Goal: Communication & Community: Answer question/provide support

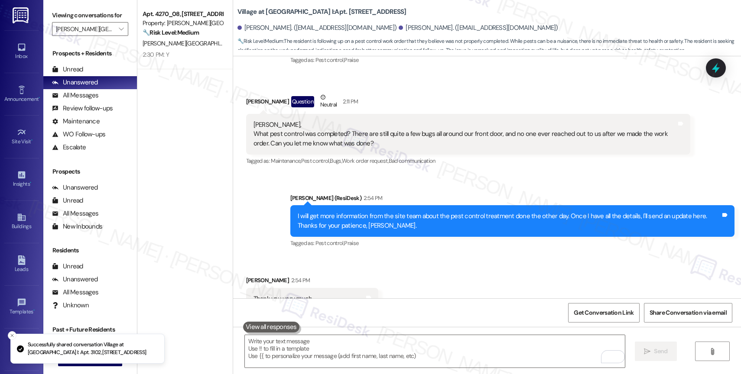
scroll to position [1238, 0]
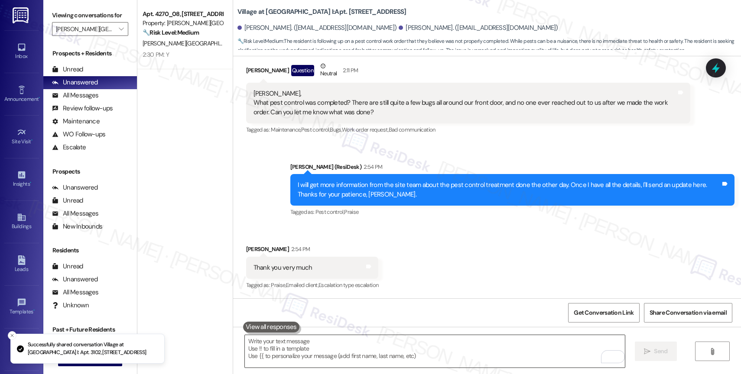
click at [336, 342] on textarea "To enrich screen reader interactions, please activate Accessibility in Grammarl…" at bounding box center [435, 351] width 380 height 32
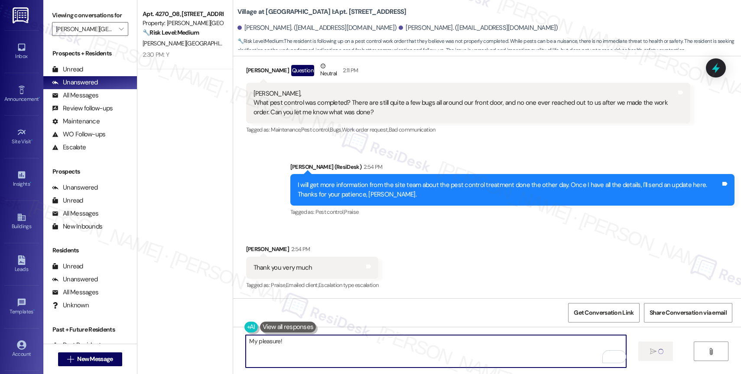
type textarea "My pleasure!"
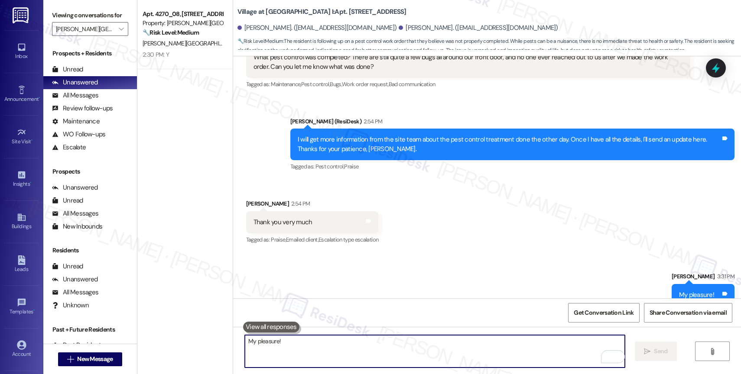
scroll to position [1299, 0]
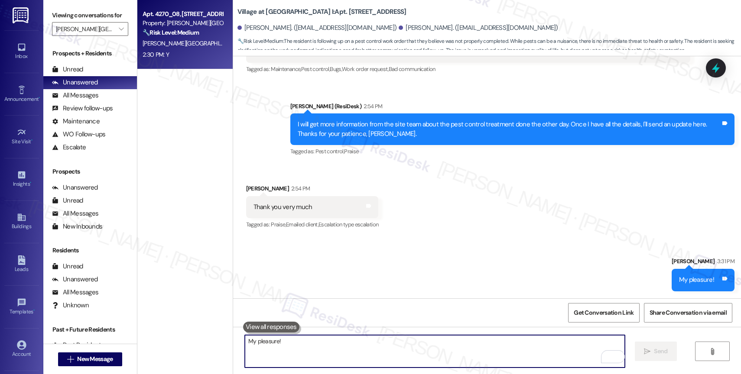
click at [185, 41] on div "[PERSON_NAME][GEOGRAPHIC_DATA]" at bounding box center [183, 43] width 82 height 11
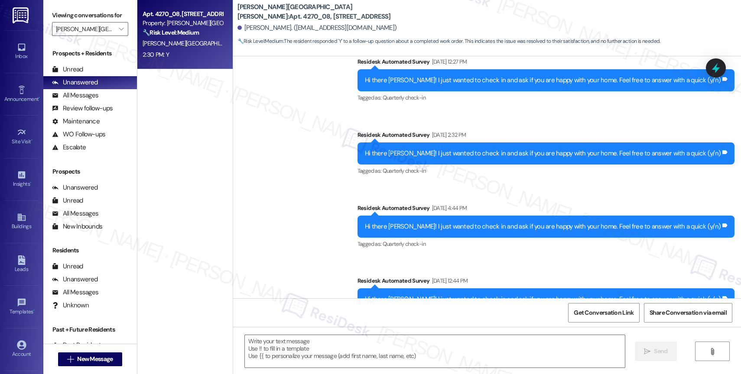
type textarea "Fetching suggested responses. Please feel free to read through the conversation…"
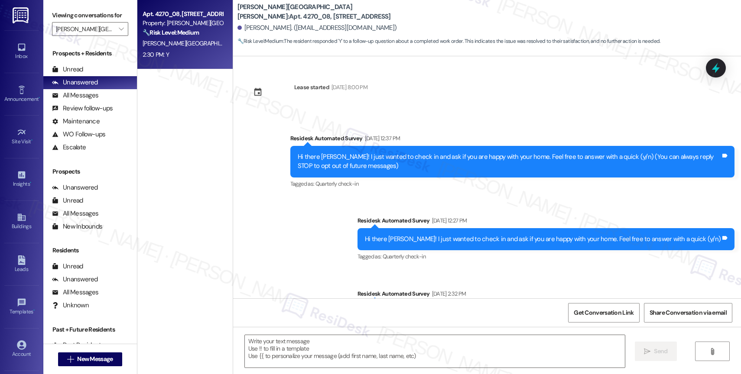
scroll to position [420, 0]
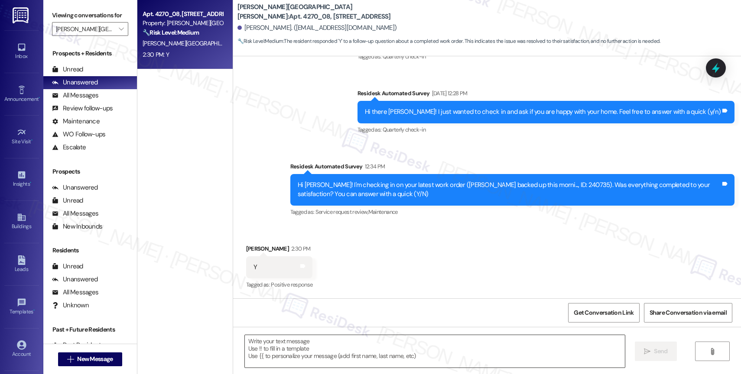
click at [325, 349] on textarea at bounding box center [435, 351] width 380 height 32
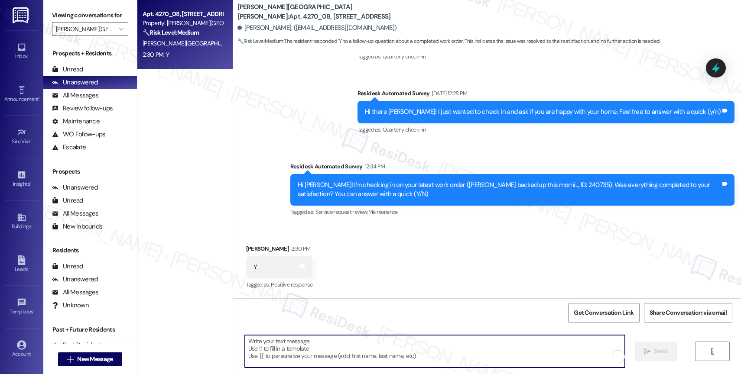
paste textarea "Hi {{first_name}}, thank you for confirming that the work order has been comple…"
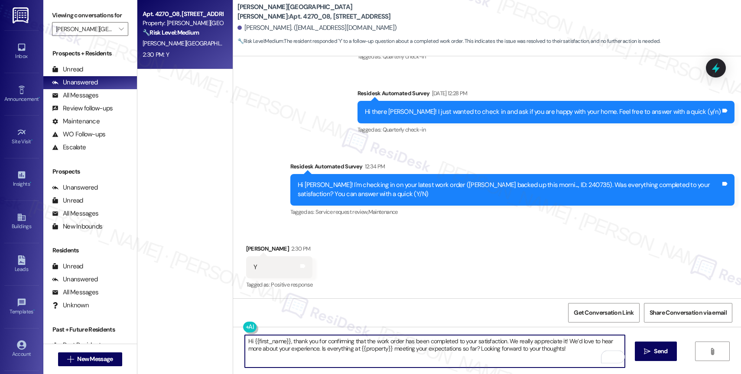
click at [246, 342] on textarea "Hi {{first_name}}, thank you for confirming that the work order has been comple…" at bounding box center [435, 351] width 380 height 32
click at [577, 356] on textarea "Hey {{first_name}}, thank you for confirming that the work order has been compl…" at bounding box center [435, 351] width 380 height 32
type textarea "Hey {{first_name}}, thank you for confirming that the work order has been compl…"
click at [644, 349] on icon "" at bounding box center [647, 351] width 6 height 7
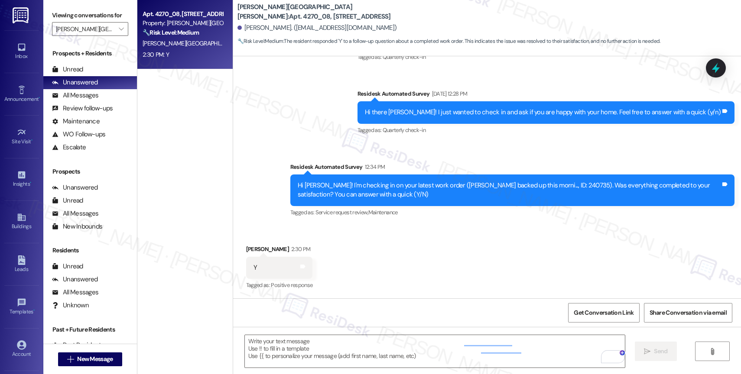
scroll to position [489, 0]
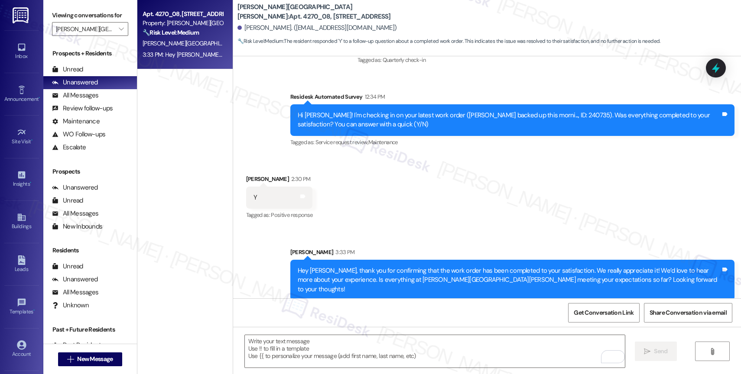
click at [421, 186] on div "Received via SMS [PERSON_NAME] 2:30 PM Y Tags and notes Tagged as: Positive res…" at bounding box center [487, 191] width 508 height 73
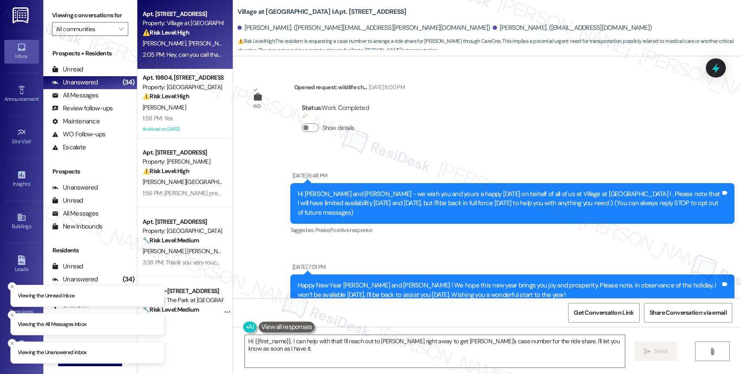
scroll to position [1700, 0]
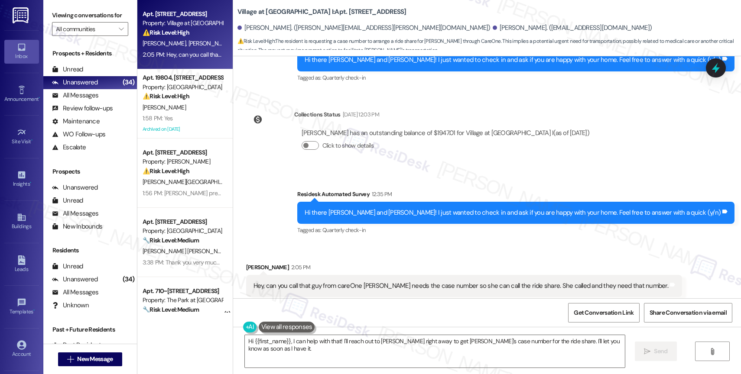
click at [334, 224] on div "Survey, sent via SMS Residesk Automated Survey 12:35 PM Hi there Carrie and Bru…" at bounding box center [487, 206] width 508 height 73
click at [285, 346] on textarea "Hi {{first_name}}, I can help with that! I'll reach out to CareOne right away t…" at bounding box center [435, 351] width 380 height 32
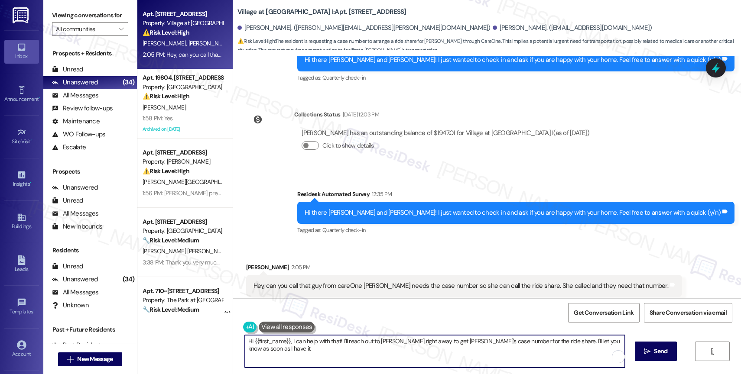
click at [285, 346] on textarea "Hi {{first_name}}, I can help with that! I'll reach out to CareOne right away t…" at bounding box center [435, 351] width 380 height 32
drag, startPoint x: 356, startPoint y: 340, endPoint x: 500, endPoint y: 347, distance: 144.0
click at [494, 348] on textarea "Hi Carrie, thank you for reaching out. I'm sorry, but I can't make calls" at bounding box center [435, 351] width 380 height 32
drag, startPoint x: 334, startPoint y: 342, endPoint x: 441, endPoint y: 343, distance: 107.9
click at [441, 343] on textarea "Hi Carrie, thank you for reaching out. I'm sorry. Our" at bounding box center [435, 351] width 380 height 32
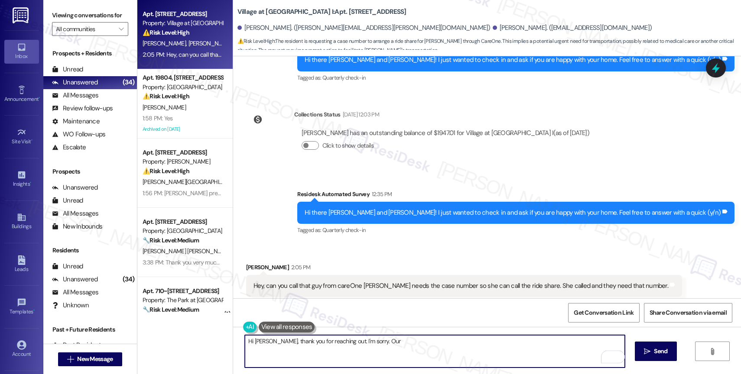
drag, startPoint x: 333, startPoint y: 340, endPoint x: 460, endPoint y: 344, distance: 127.0
click at [460, 344] on textarea "Hi Carrie, thank you for reaching out. I'm sorry. Our" at bounding box center [435, 351] width 380 height 32
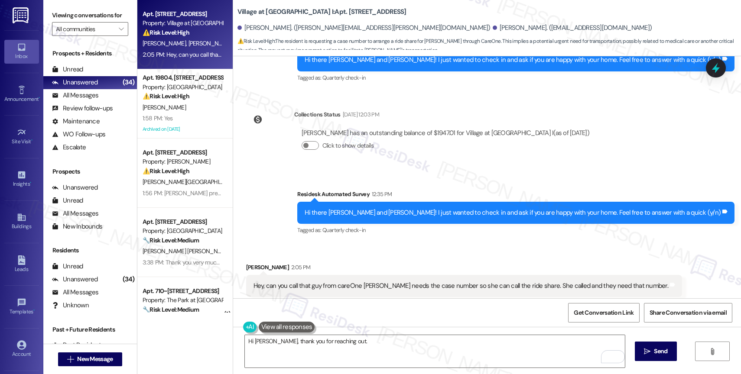
click at [260, 282] on div "Hey, can you call that guy from careOne ashley needs the case number so she can…" at bounding box center [460, 286] width 415 height 9
drag, startPoint x: 260, startPoint y: 266, endPoint x: 588, endPoint y: 275, distance: 327.6
click at [632, 275] on div "Hey, can you call that guy from careOne ashley needs the case number so she can…" at bounding box center [464, 286] width 436 height 22
click at [476, 282] on div "Hey, can you call that guy from careOne ashley needs the case number so she can…" at bounding box center [460, 286] width 415 height 9
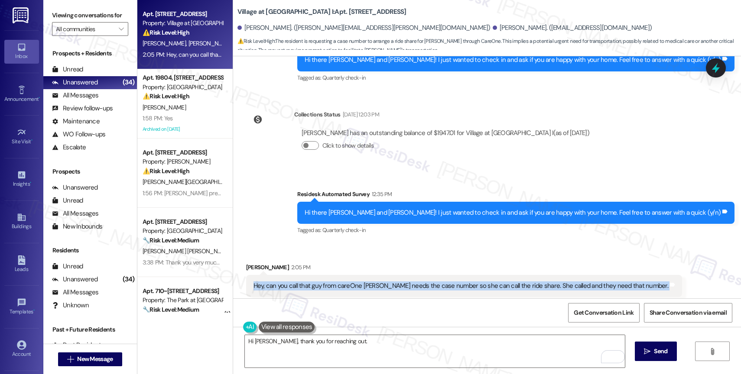
click at [476, 282] on div "Hey, can you call that guy from careOne ashley needs the case number so she can…" at bounding box center [460, 286] width 415 height 9
copy div "Hey, can you call that guy from careOne ashley needs the case number so she can…"
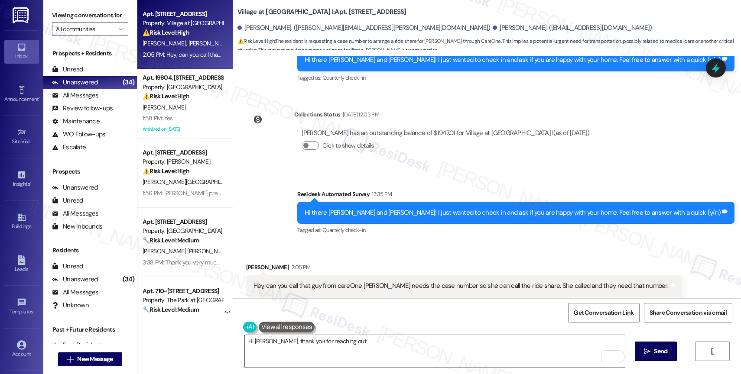
click at [309, 210] on div "Survey, sent via SMS Residesk Automated Survey 12:35 PM Hi there Carrie and Bru…" at bounding box center [487, 206] width 508 height 73
click at [371, 348] on textarea "Hi Carrie, thank you for reaching out." at bounding box center [435, 351] width 380 height 32
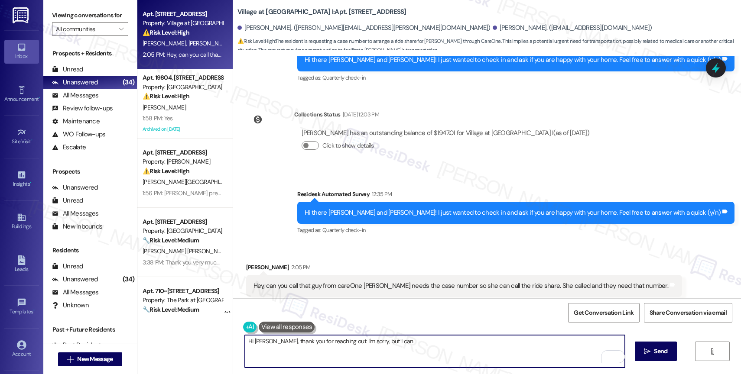
click at [386, 347] on textarea "Hi Carrie, thank you for reaching out. I'm sorry, but I can" at bounding box center [435, 351] width 380 height 32
drag, startPoint x: 333, startPoint y: 342, endPoint x: 431, endPoint y: 348, distance: 98.1
click at [431, 348] on textarea "Hi Carrie, thank you for reaching out. I'm sorry. I" at bounding box center [435, 351] width 380 height 32
drag, startPoint x: 266, startPoint y: 342, endPoint x: 410, endPoint y: 347, distance: 144.3
click at [410, 347] on textarea "Hi Carrie, thank you for reaching out." at bounding box center [435, 351] width 380 height 32
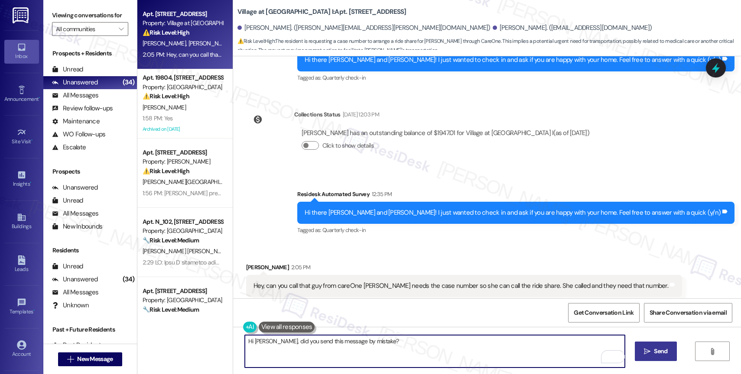
type textarea "Hi Carrie, did you send this message by mistake?"
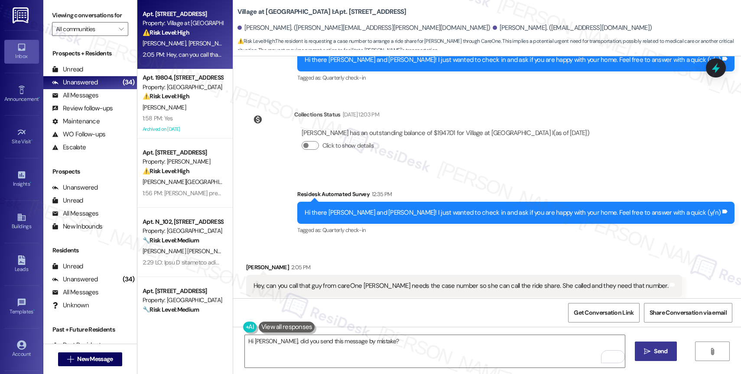
click at [658, 349] on span "Send" at bounding box center [660, 351] width 13 height 9
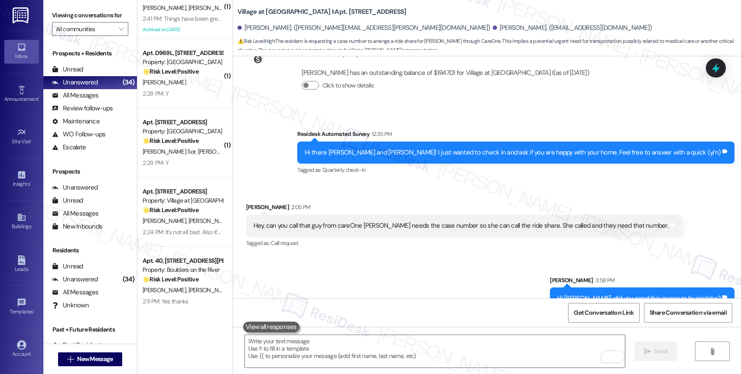
scroll to position [1905, 0]
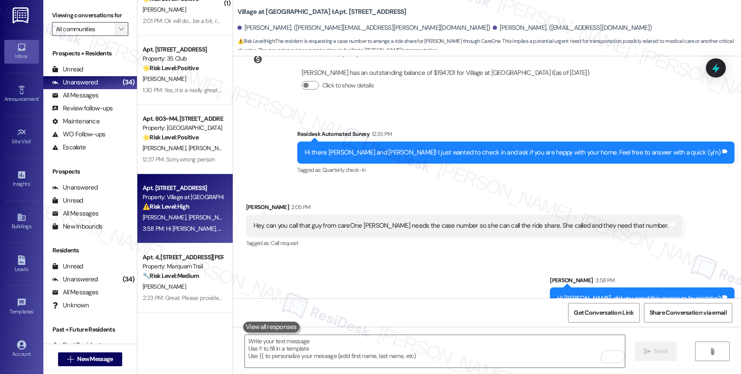
click at [119, 32] on icon "" at bounding box center [121, 29] width 5 height 7
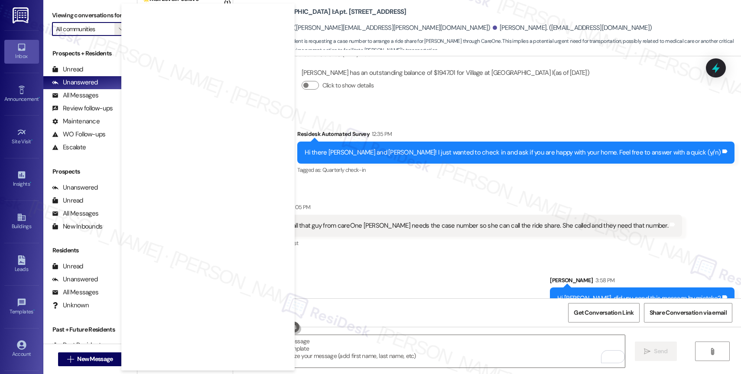
scroll to position [1598, 0]
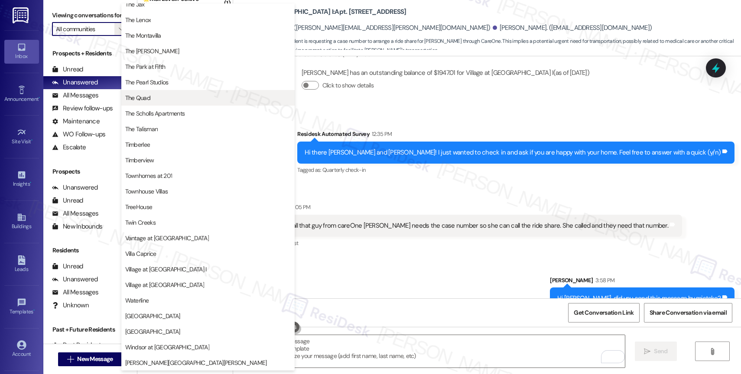
click at [162, 91] on button "The Quad" at bounding box center [207, 98] width 173 height 16
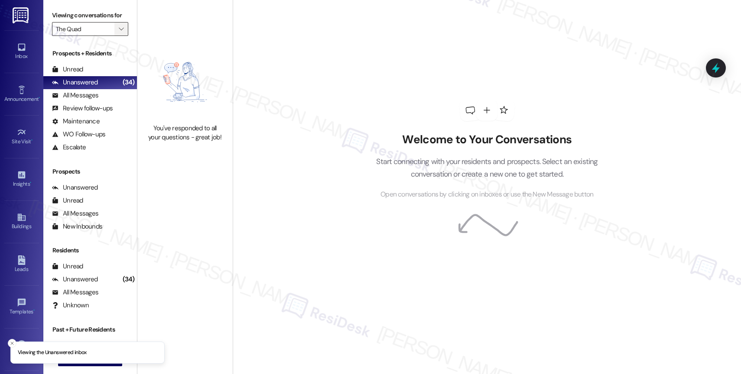
click at [119, 32] on icon "" at bounding box center [121, 29] width 5 height 7
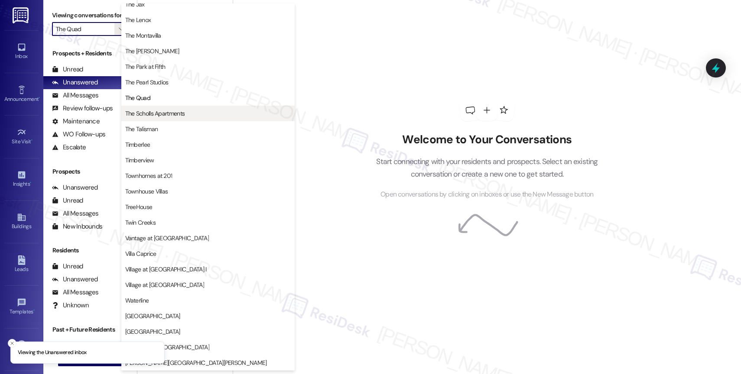
scroll to position [1553, 0]
click at [166, 118] on button "The Scholls Apartments" at bounding box center [207, 114] width 173 height 16
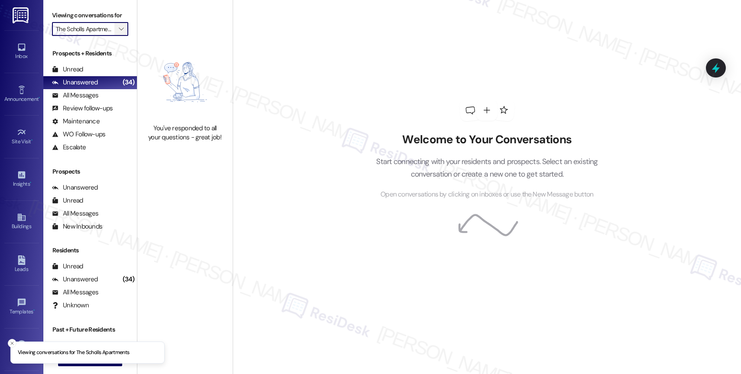
click at [119, 32] on icon "" at bounding box center [121, 29] width 5 height 7
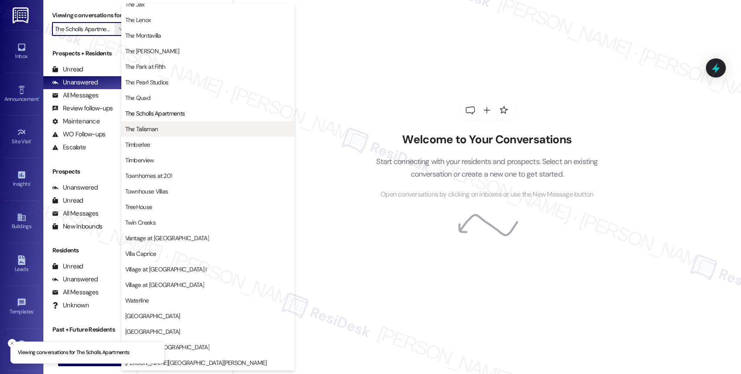
scroll to position [1575, 0]
click at [168, 126] on span "The Talisman" at bounding box center [207, 129] width 165 height 9
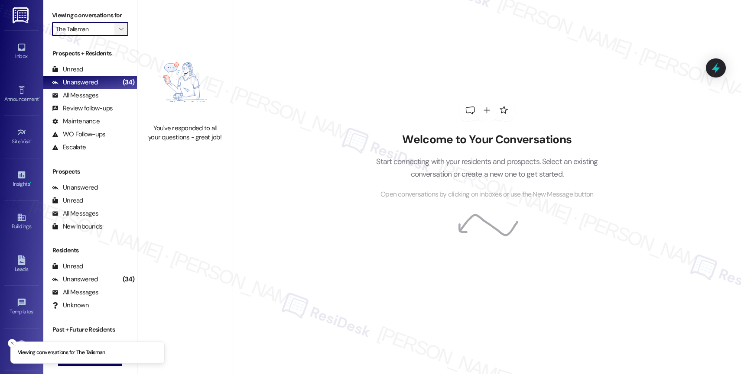
click at [119, 32] on icon "" at bounding box center [121, 29] width 5 height 7
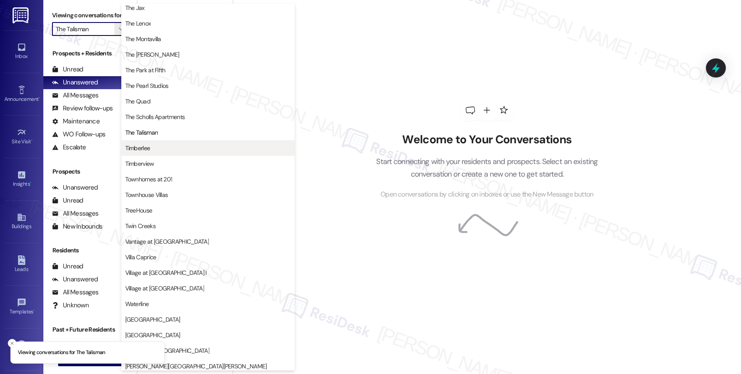
scroll to position [1560, 0]
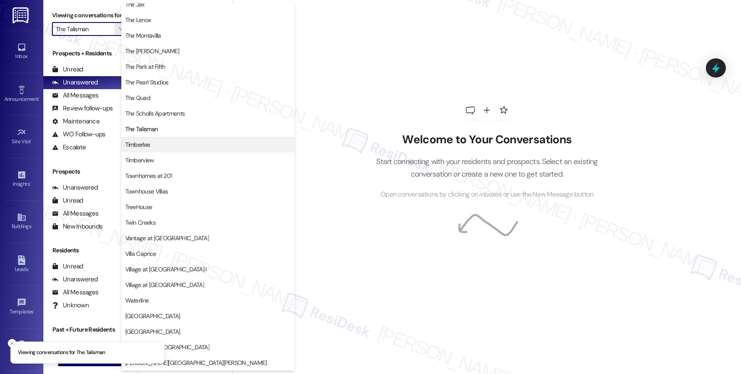
click at [171, 142] on span "Timberlee" at bounding box center [207, 144] width 165 height 9
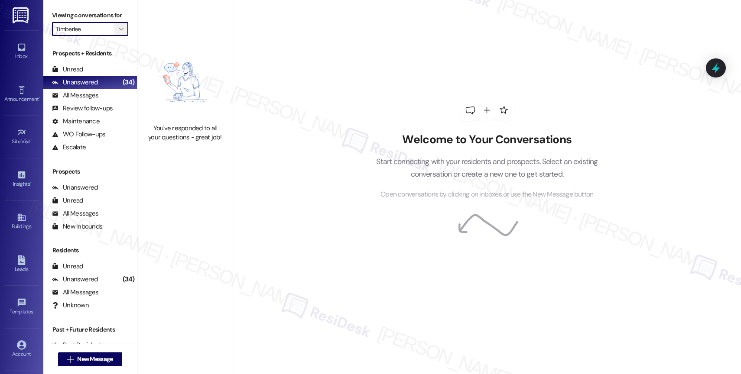
click at [117, 34] on span "" at bounding box center [121, 29] width 8 height 14
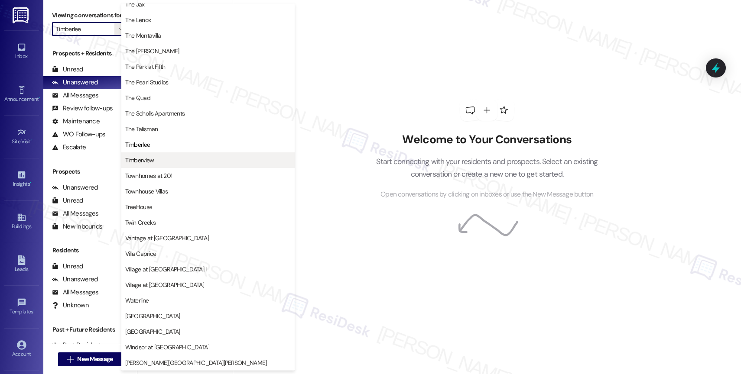
scroll to position [1587, 0]
click at [178, 156] on span "Timberview" at bounding box center [207, 160] width 165 height 9
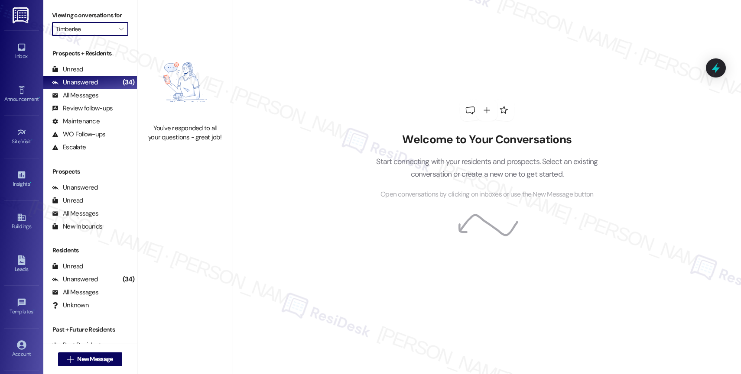
type input "Timberview"
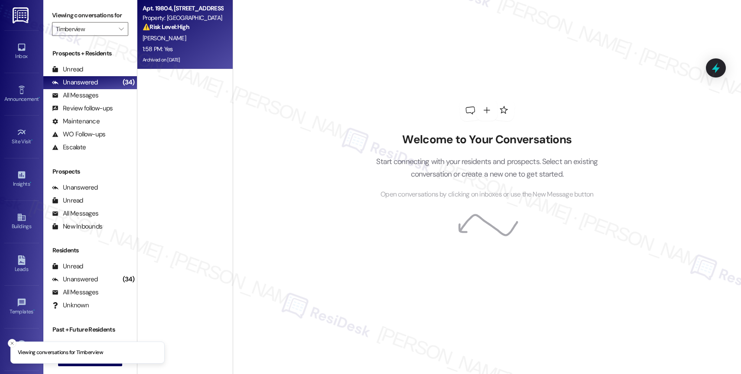
click at [178, 42] on div "K. Kelly" at bounding box center [183, 38] width 82 height 11
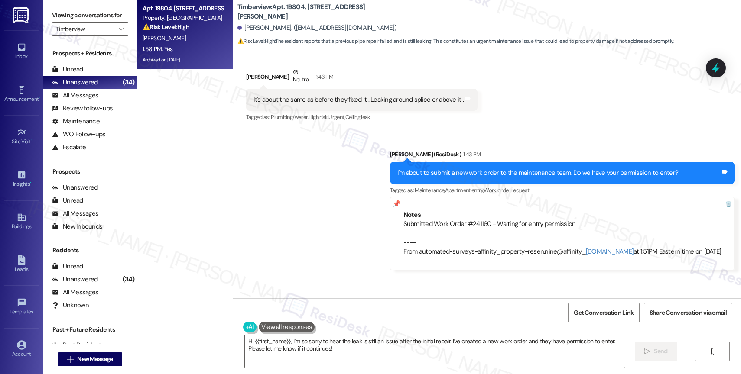
scroll to position [5649, 0]
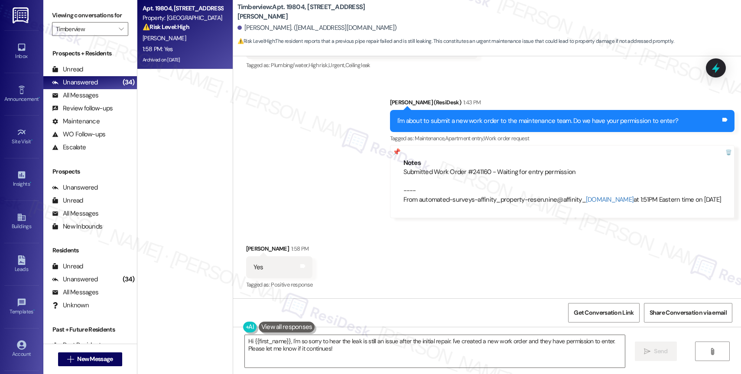
click at [385, 247] on div "Received via SMS Katherine Kelly 1:58 PM Yes Tags and notes Tagged as: Positive…" at bounding box center [487, 261] width 508 height 73
drag, startPoint x: 432, startPoint y: 171, endPoint x: 486, endPoint y: 170, distance: 53.7
click at [486, 170] on div "Submitted Work Order #241160 - Waiting for entry permission ---- From automated…" at bounding box center [562, 186] width 318 height 37
copy div "Work Order #241160"
click at [487, 156] on div "Notes Submitted Work Order #241160 - Waiting for entry permission ---- From aut…" at bounding box center [562, 181] width 345 height 73
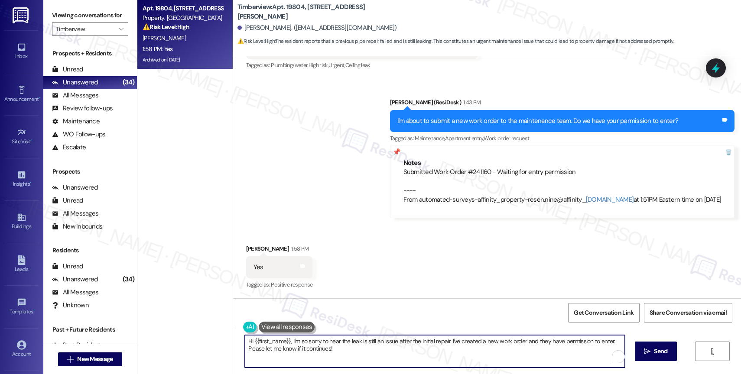
click at [311, 346] on textarea "Hi {{first_name}}, I'm so sorry to hear the leak is still an issue after the in…" at bounding box center [435, 351] width 380 height 32
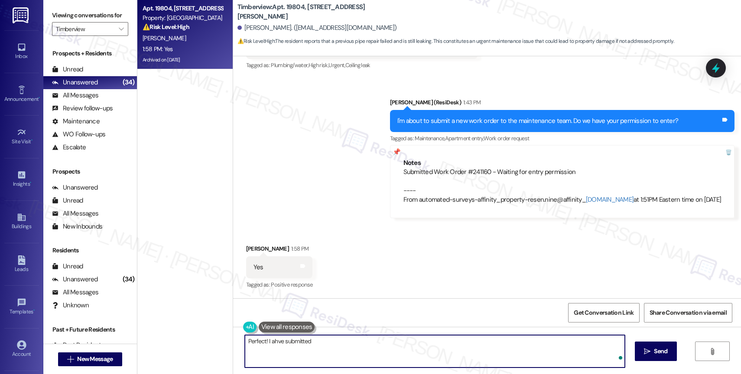
paste textarea "Work Order #241160"
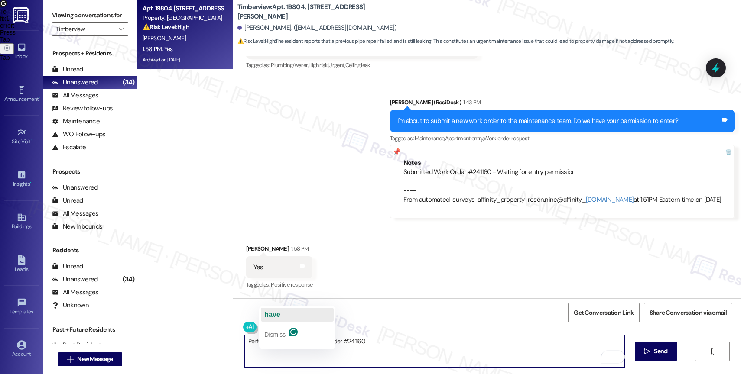
click at [278, 311] on span "have" at bounding box center [272, 314] width 16 height 7
click at [377, 346] on textarea "Perfect! I have submitted Work Order #241160" at bounding box center [435, 351] width 380 height 32
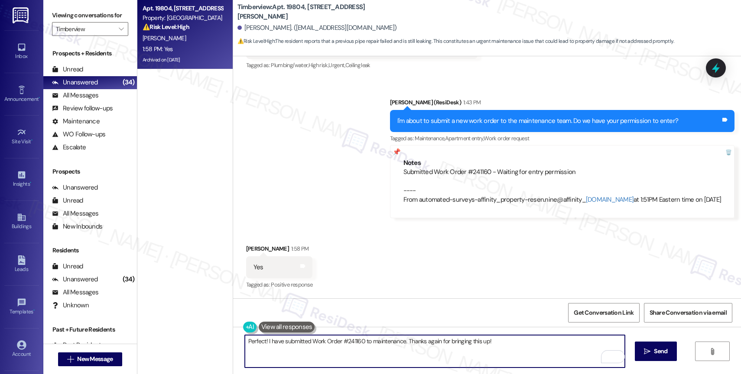
click at [529, 347] on textarea "Perfect! I have submitted Work Order #241160 to maintenance. Thanks again for b…" at bounding box center [435, 351] width 380 height 32
type textarea "Perfect! I have submitted Work Order #241160 to maintenance. Thanks again for b…"
click at [646, 350] on icon "" at bounding box center [647, 351] width 6 height 7
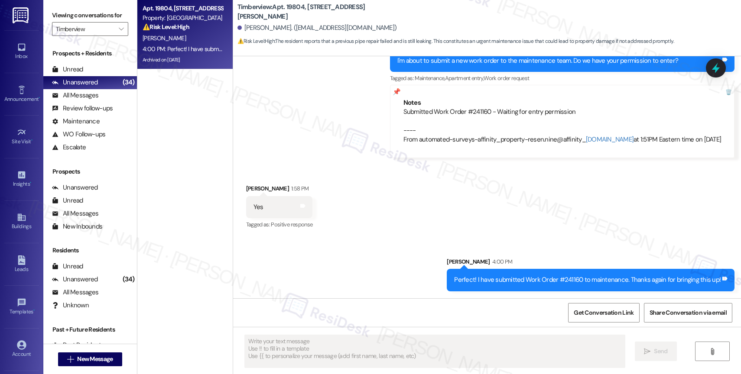
scroll to position [5709, 0]
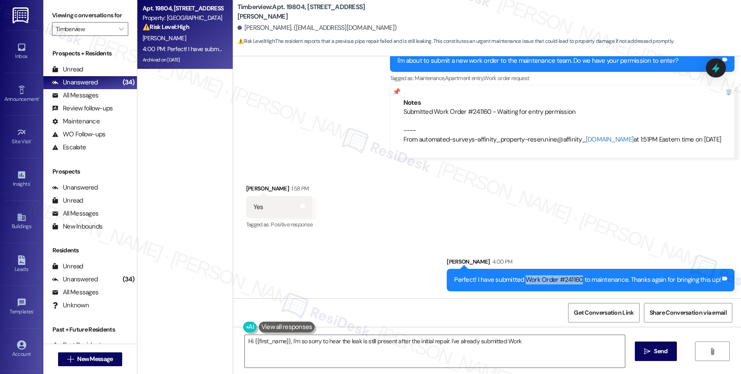
drag, startPoint x: 528, startPoint y: 278, endPoint x: 582, endPoint y: 277, distance: 54.2
click at [582, 277] on div "Perfect! I have submitted Work Order #241160 to maintenance. Thanks again for b…" at bounding box center [587, 279] width 266 height 9
type textarea "Hi {{first_name}}, I'm so sorry to hear the leak is still present after the ini…"
copy div "Work Order #241160"
click at [545, 207] on div "Received via SMS Katherine Kelly 1:58 PM Yes Tags and notes Tagged as: Positive…" at bounding box center [487, 201] width 508 height 73
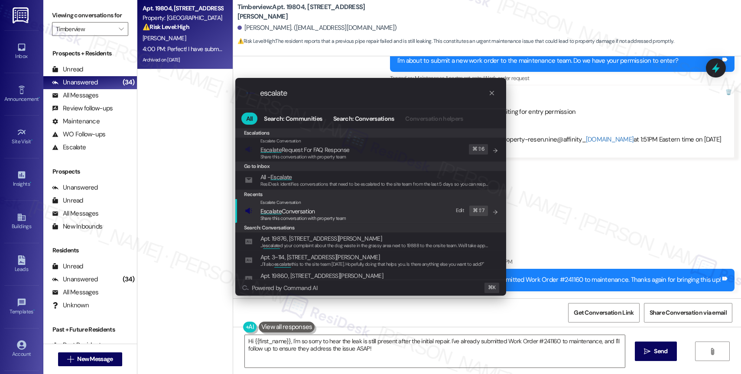
type input "escalate"
click at [317, 208] on span "Escalate Conversation" at bounding box center [303, 212] width 86 height 10
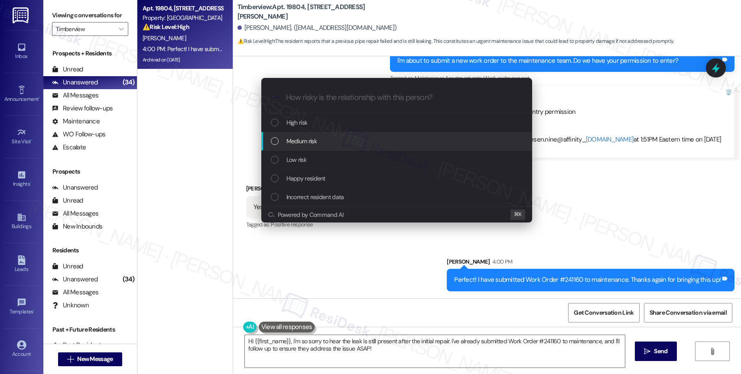
click at [303, 139] on span "Medium risk" at bounding box center [301, 141] width 30 height 10
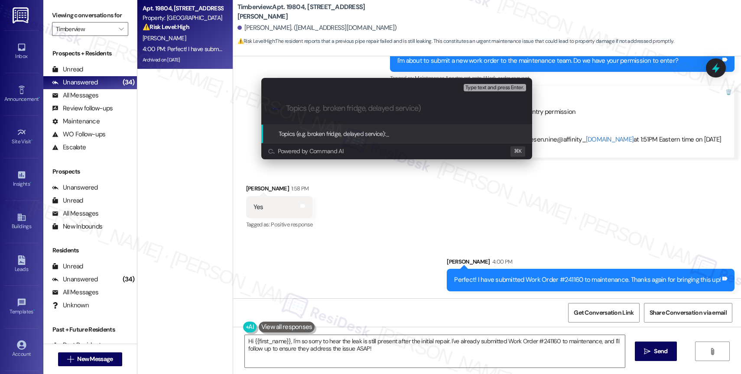
click at [307, 109] on input "Topics (e.g. broken fridge, delayed service)" at bounding box center [403, 108] width 235 height 9
paste input "Work Order #241160"
type input "Repeated WO for the leak in the garage - Work Order #241160"
click at [422, 104] on input "Repeated WO for the leak in the garage - Work Order #241160" at bounding box center [400, 108] width 228 height 9
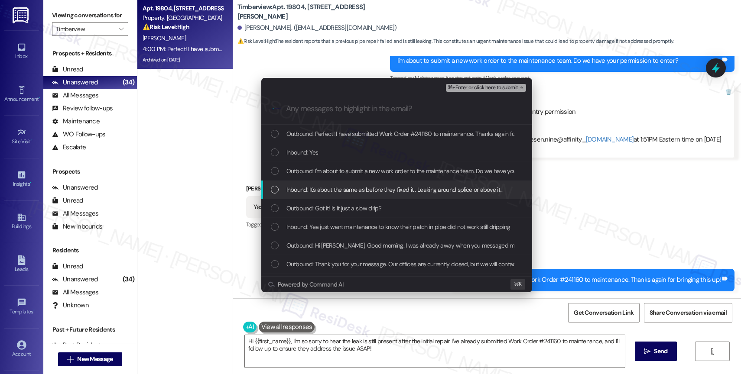
scroll to position [2, 0]
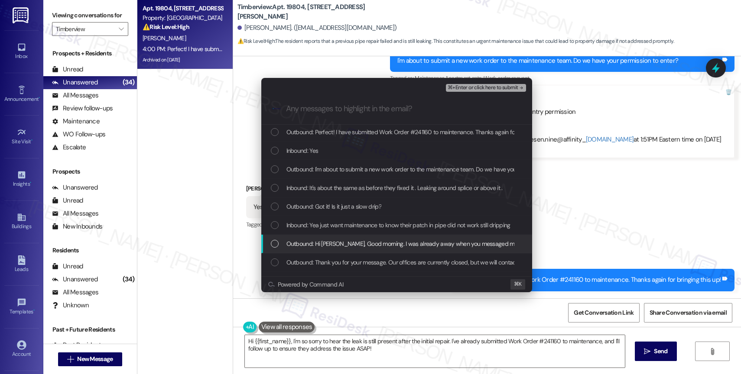
click at [340, 241] on span "Outbound: Hi Katherine, Good morning. I was already away when you messaged me l…" at bounding box center [523, 244] width 474 height 10
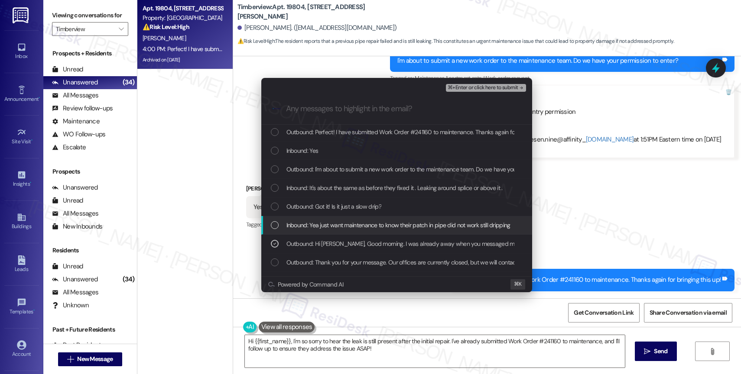
click at [340, 226] on span "Inbound: Yea just want maintenance to know their patch in pipe did not work sti…" at bounding box center [398, 225] width 224 height 10
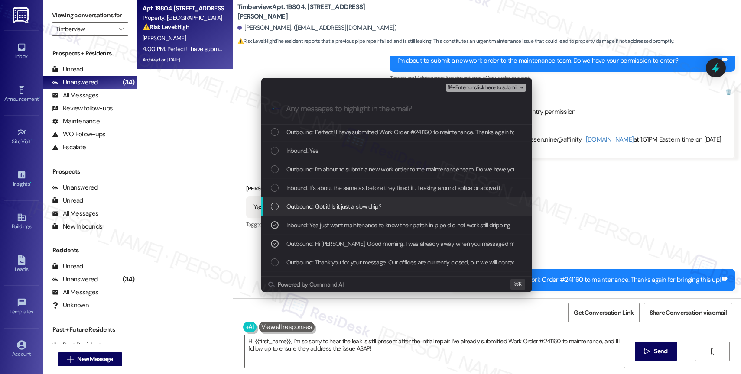
click at [341, 200] on div "Outbound: Got it! Is it just a slow drip?" at bounding box center [396, 207] width 271 height 19
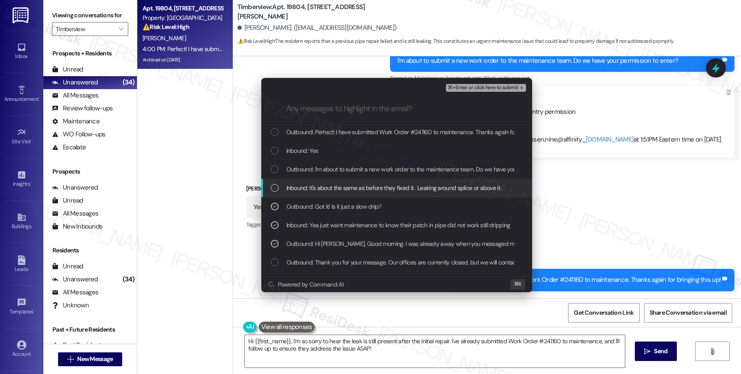
drag, startPoint x: 343, startPoint y: 188, endPoint x: 343, endPoint y: 168, distance: 19.5
click at [343, 188] on span "Inbound: It's about the same as before they fixed it . Leaking around splice or…" at bounding box center [394, 188] width 216 height 10
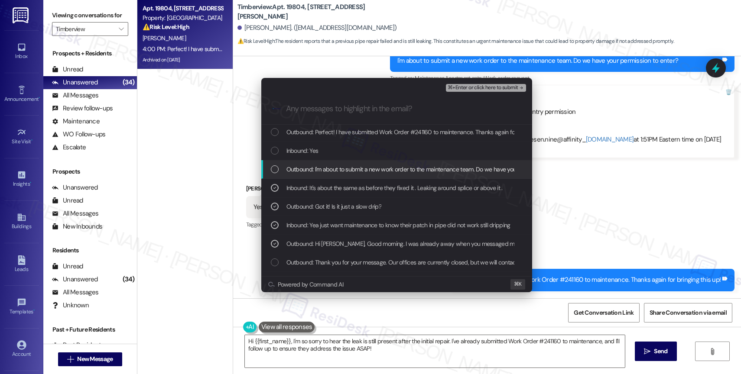
click at [342, 168] on span "Outbound: I'm about to submit a new work order to the maintenance team. Do we h…" at bounding box center [428, 170] width 284 height 10
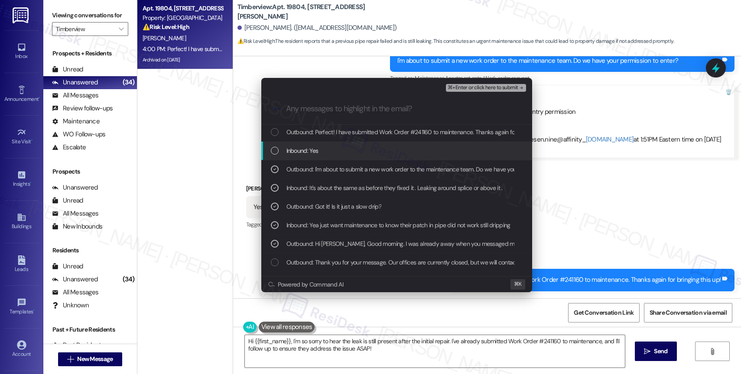
click at [330, 152] on div "Inbound: Yes" at bounding box center [397, 151] width 253 height 10
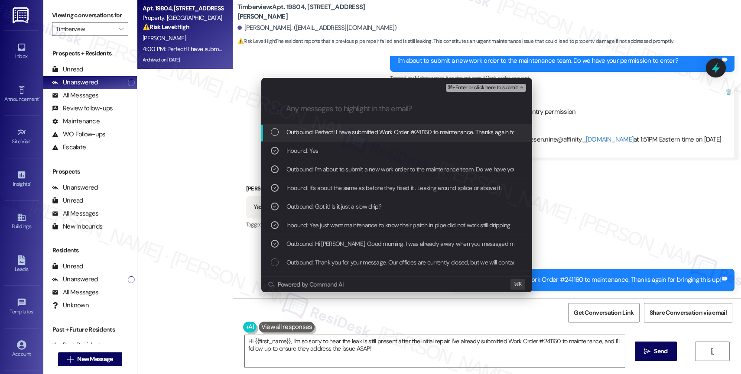
click at [374, 129] on span "Outbound: Perfect! I have submitted Work Order #241160 to maintenance. Thanks a…" at bounding box center [422, 132] width 272 height 10
click at [512, 86] on span "⌘+Enter or click here to submit" at bounding box center [482, 88] width 70 height 6
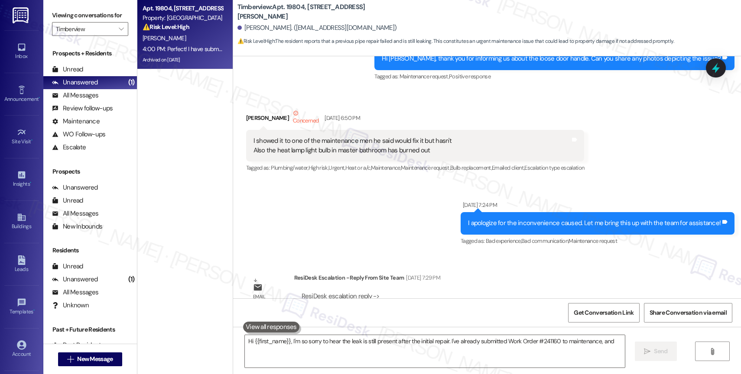
scroll to position [5722, 0]
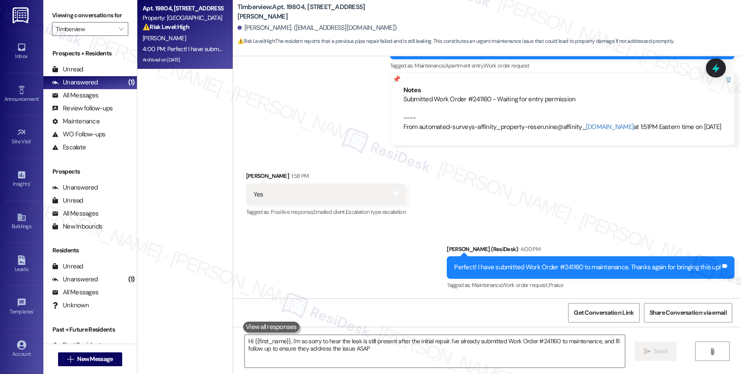
type textarea "Hi {{first_name}}, I'm so sorry to hear the leak is still present after the ini…"
click at [119, 32] on icon "" at bounding box center [121, 29] width 5 height 7
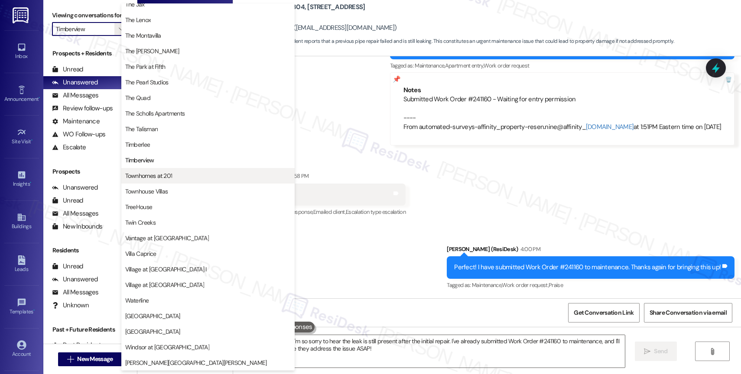
scroll to position [1575, 0]
click at [170, 172] on span "Townhomes at 201" at bounding box center [148, 176] width 47 height 9
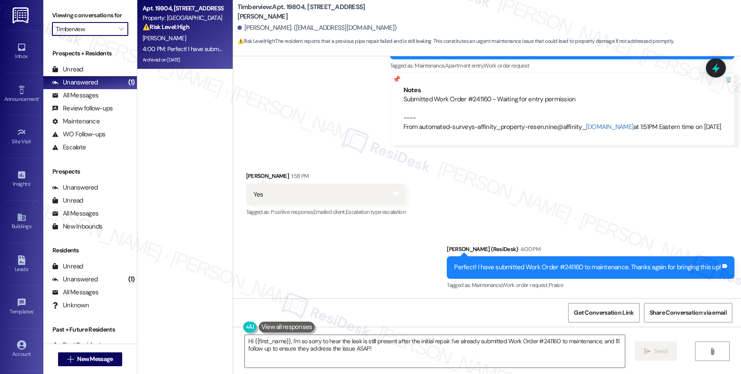
type input "Townhomes at 201"
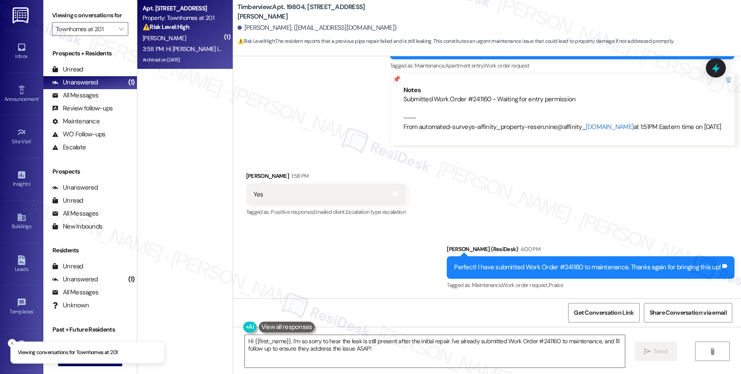
click at [159, 33] on div "G. Ramirez" at bounding box center [183, 38] width 82 height 11
type textarea "Hi {{first_name}}, I'm so sorry to hear the leak is still present after the ini…"
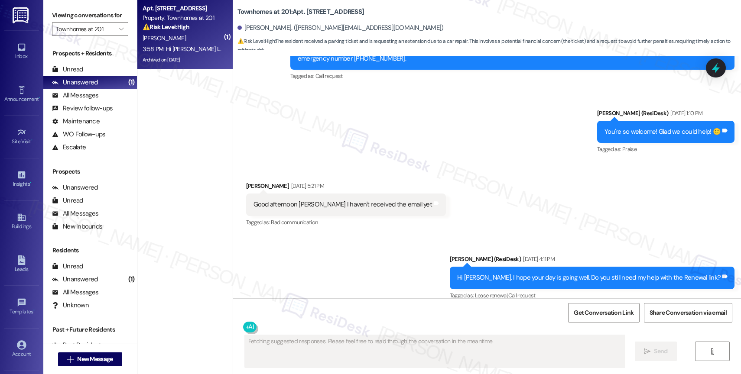
scroll to position [9286, 0]
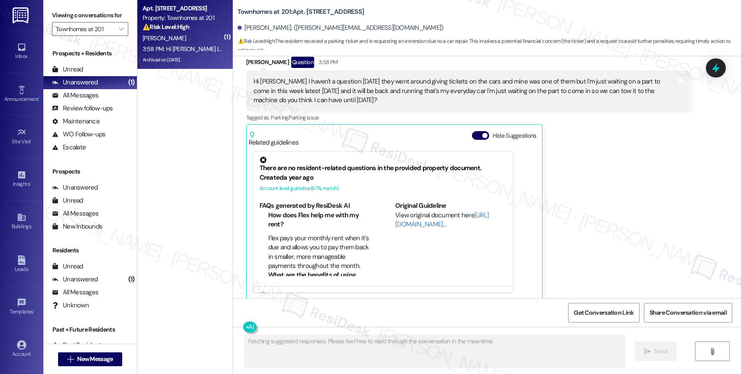
click at [191, 38] on div "G. Ramirez" at bounding box center [183, 38] width 82 height 11
click at [472, 131] on button "Hide Suggestions" at bounding box center [480, 135] width 17 height 9
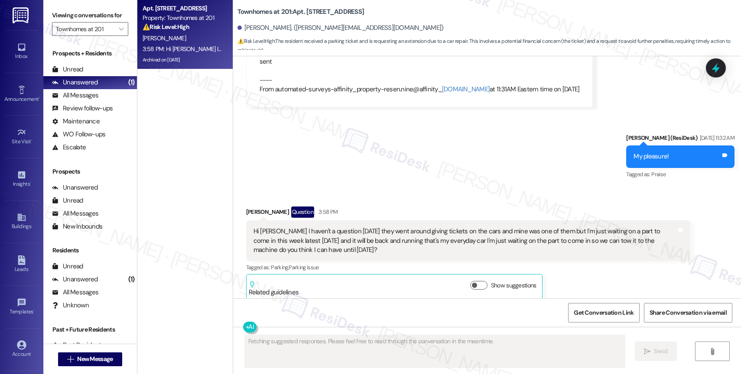
click at [408, 159] on div "Sent via SMS Sarah (ResiDesk) Aug 13, 2025 at 11:32 AM My pleasure! Tags and no…" at bounding box center [487, 150] width 508 height 73
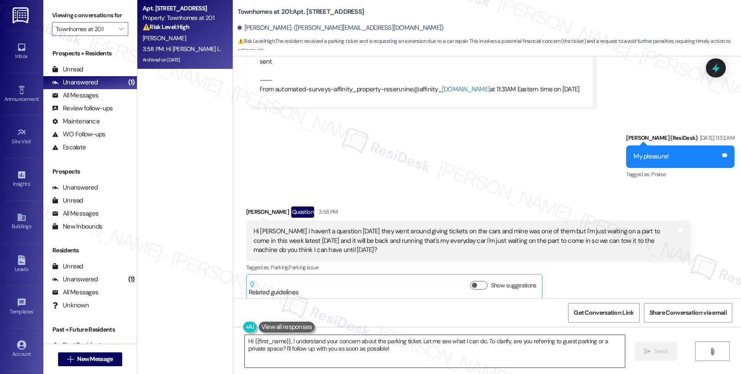
click at [428, 360] on textarea "Hi {{first_name}}, I understand your concern about the parking ticket. Let me s…" at bounding box center [435, 351] width 380 height 32
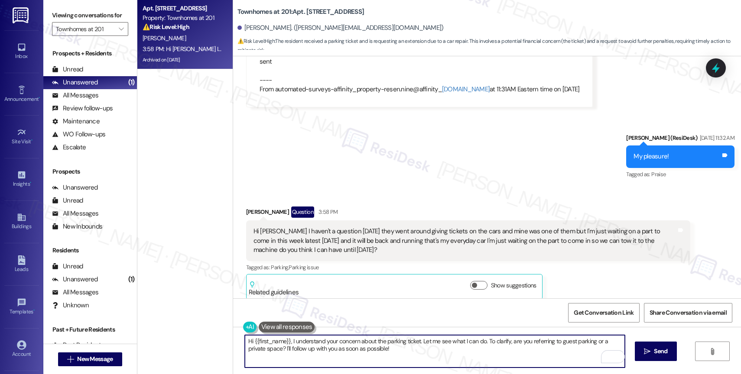
click at [275, 327] on button at bounding box center [287, 327] width 56 height 11
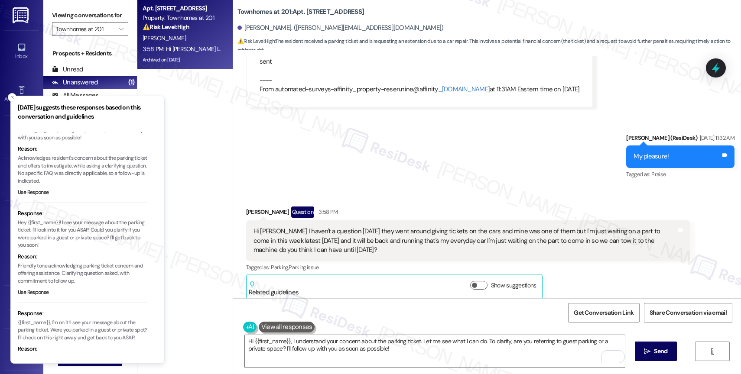
scroll to position [87, 0]
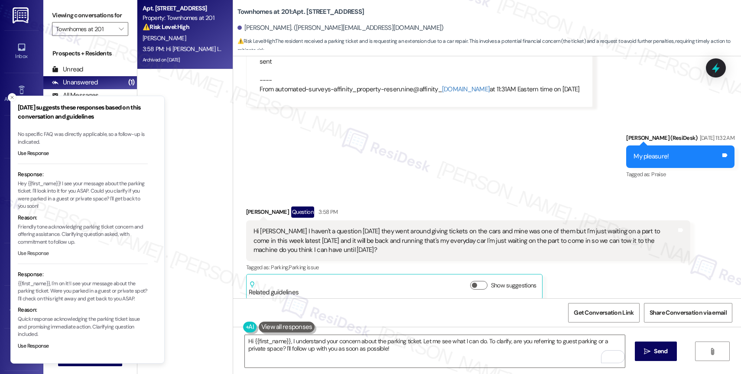
click at [34, 250] on button "Use Response" at bounding box center [33, 254] width 31 height 8
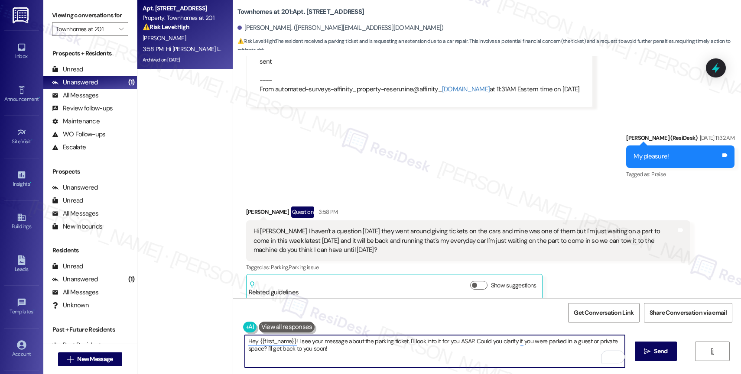
click at [252, 340] on textarea "Hey {{first_name}}! I see your message about the parking ticket. I'll look into…" at bounding box center [435, 351] width 380 height 32
click at [352, 362] on textarea "Hi {{first_name}}! I see your message about the parking ticket. I'll look into …" at bounding box center [435, 351] width 380 height 32
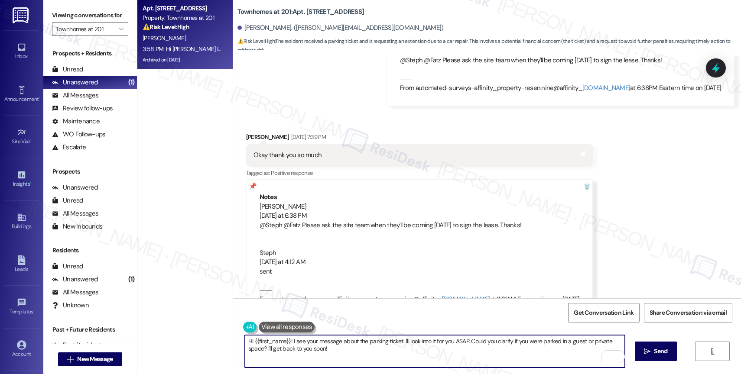
scroll to position [9137, 0]
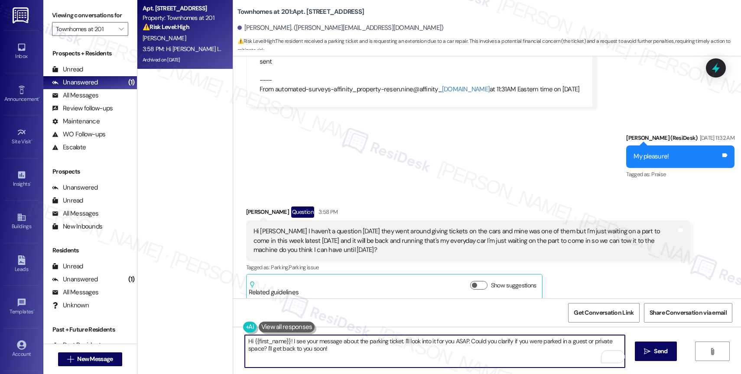
click at [345, 356] on textarea "Hi {{first_name}}! I see your message about the parking ticket. I'll look into …" at bounding box center [435, 351] width 380 height 32
click at [550, 358] on textarea "Hi {{first_name}}! I see your message about the parking ticket. I'll look into …" at bounding box center [435, 351] width 380 height 32
type textarea "Hi {{first_name}}! I see your message about the parking ticket. I'll look into …"
click at [661, 350] on span "Send" at bounding box center [660, 351] width 13 height 9
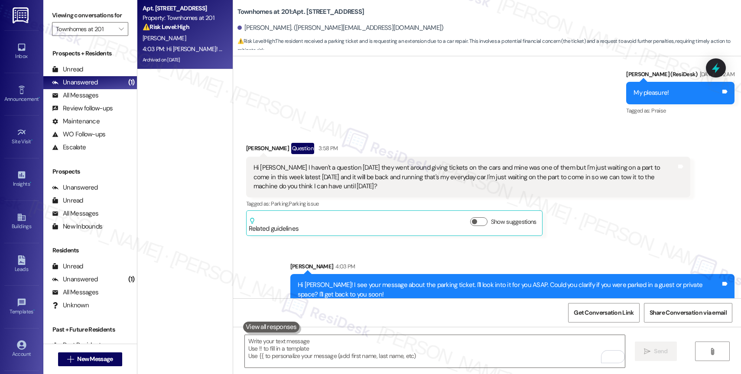
scroll to position [9206, 0]
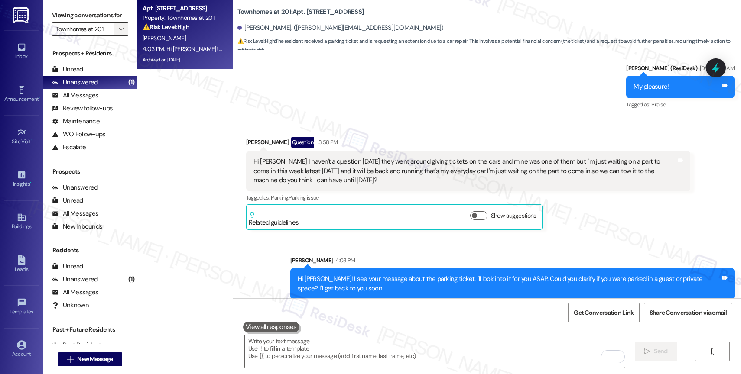
click at [119, 32] on icon "" at bounding box center [121, 29] width 5 height 7
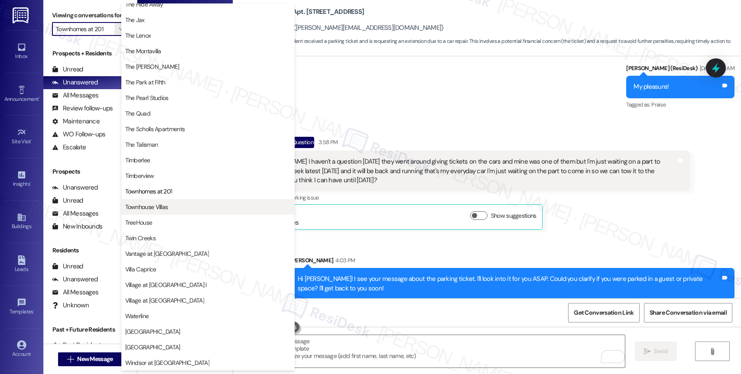
scroll to position [1556, 0]
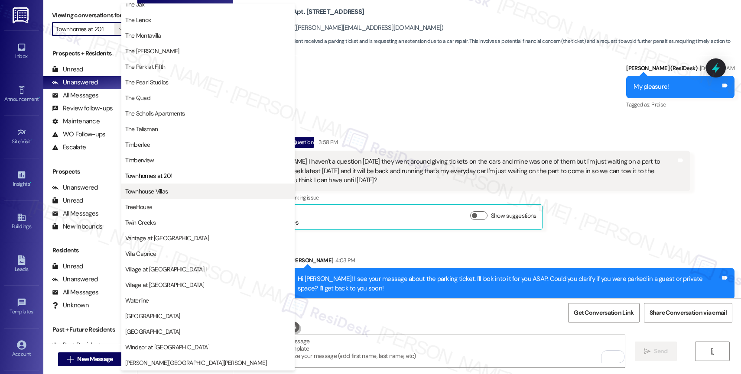
click at [179, 192] on span "Townhouse Villas" at bounding box center [207, 191] width 165 height 9
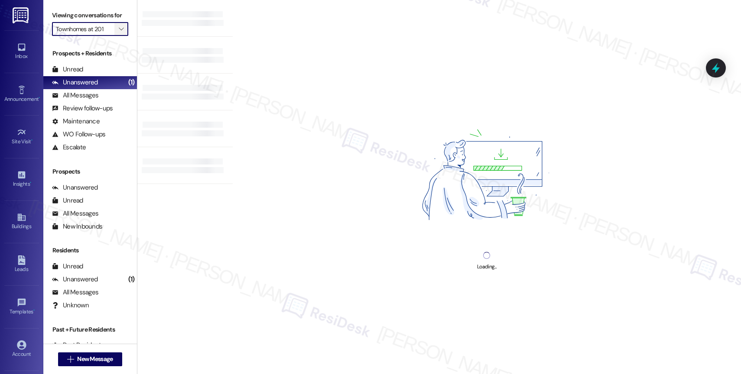
type input "Townhouse Villas"
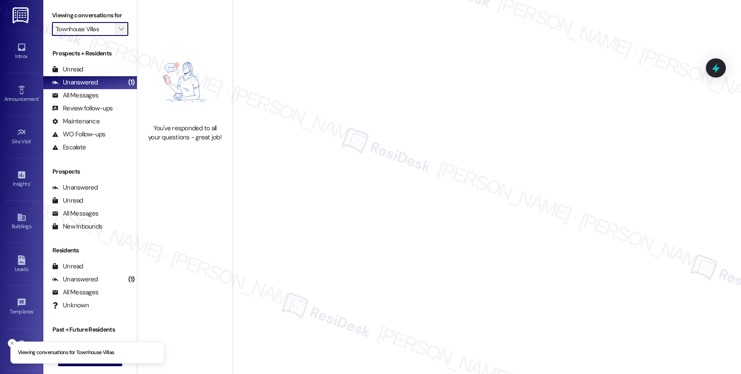
click at [119, 32] on icon "" at bounding box center [121, 29] width 5 height 7
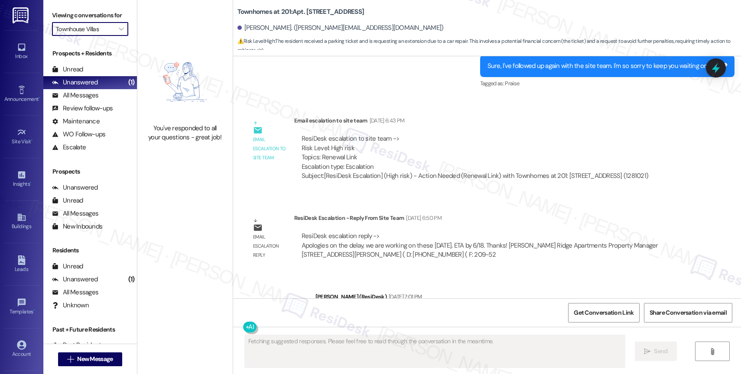
scroll to position [9369, 0]
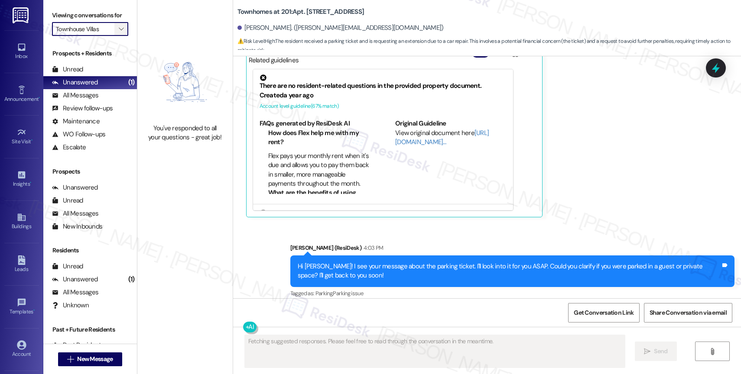
click at [117, 34] on span "" at bounding box center [121, 29] width 8 height 14
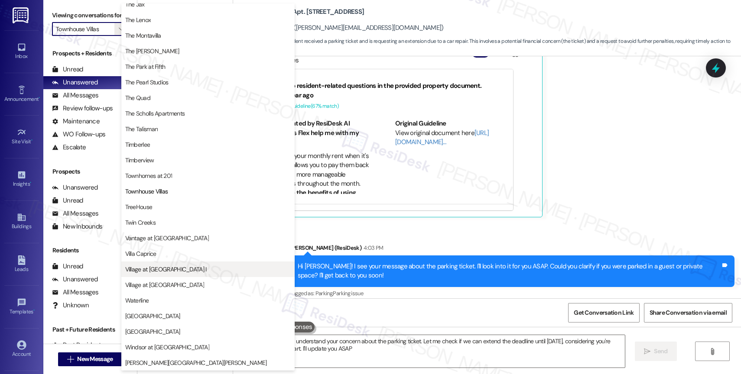
type textarea "Hi {{first_name}}, I understand your concern about the parking ticket. Let me c…"
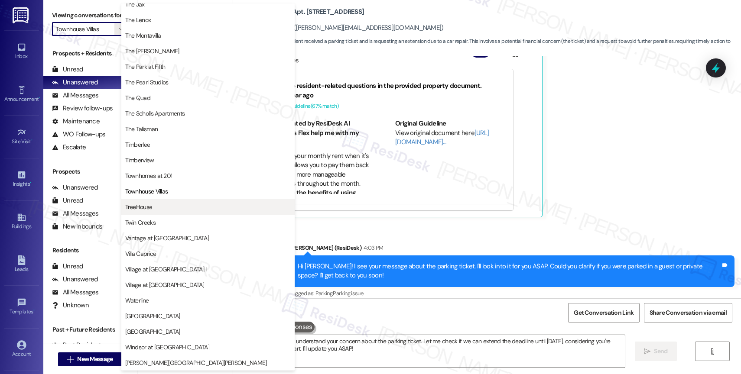
scroll to position [1575, 0]
click at [175, 201] on button "TreeHouse" at bounding box center [207, 207] width 173 height 16
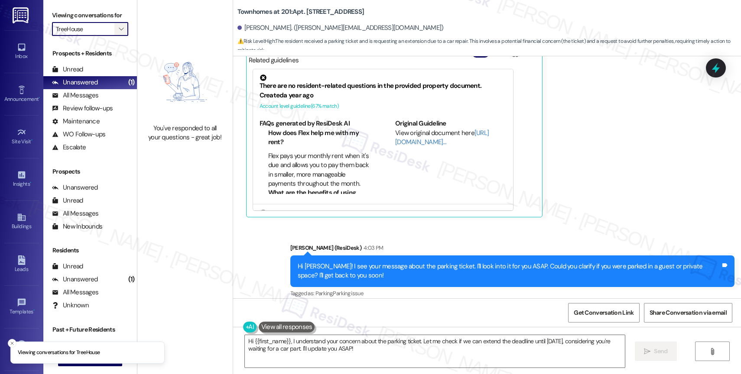
click at [119, 32] on icon "" at bounding box center [121, 29] width 5 height 7
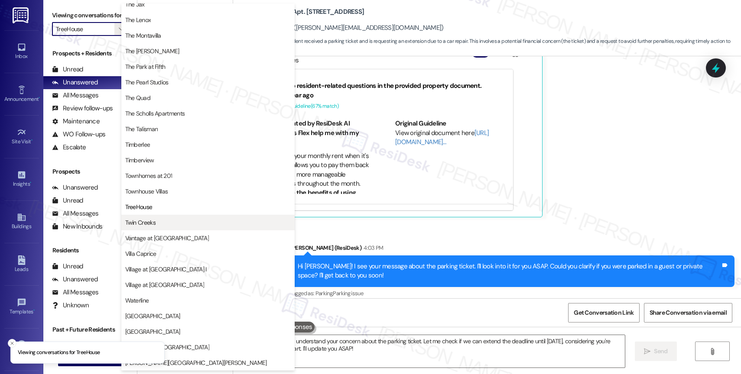
scroll to position [1548, 0]
click at [166, 226] on span "Twin Creeks" at bounding box center [207, 222] width 165 height 9
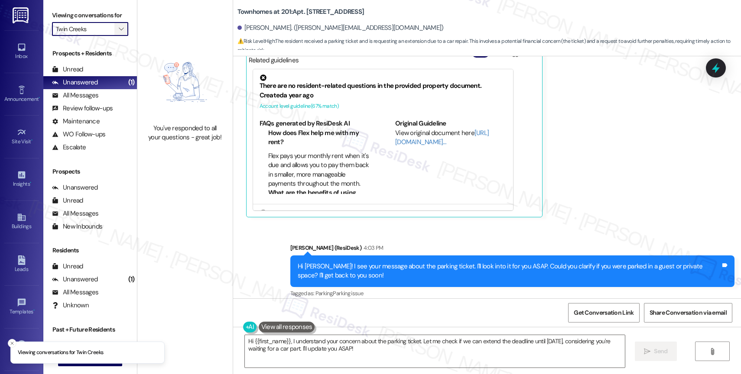
click at [119, 32] on icon "" at bounding box center [121, 29] width 5 height 7
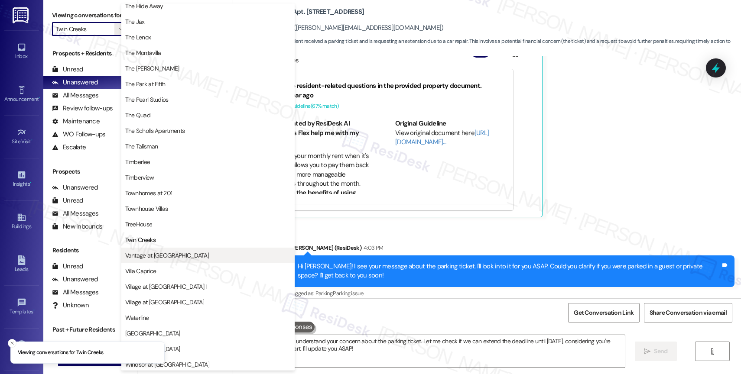
scroll to position [1553, 0]
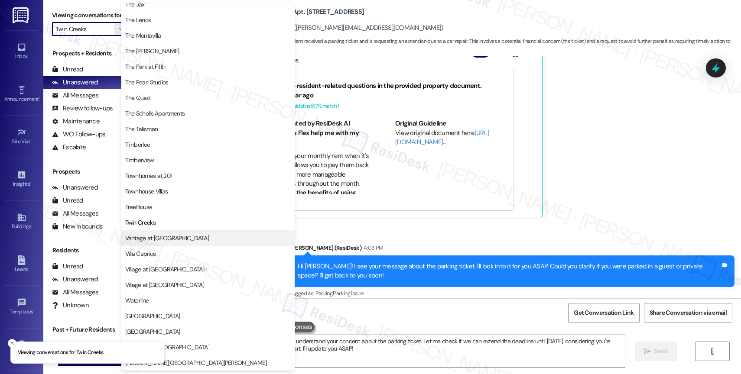
click at [161, 240] on span "Vantage at Hillsdale" at bounding box center [167, 238] width 84 height 9
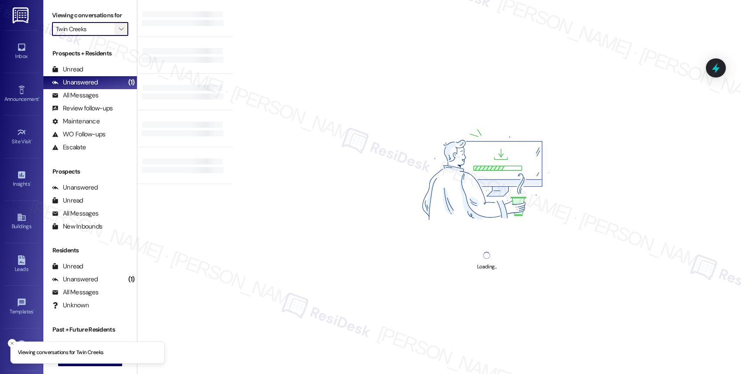
type input "Vantage at Hillsdale"
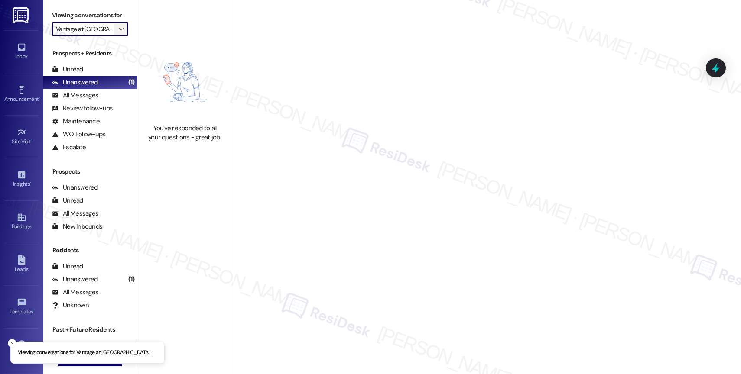
click at [119, 32] on icon "" at bounding box center [121, 29] width 5 height 7
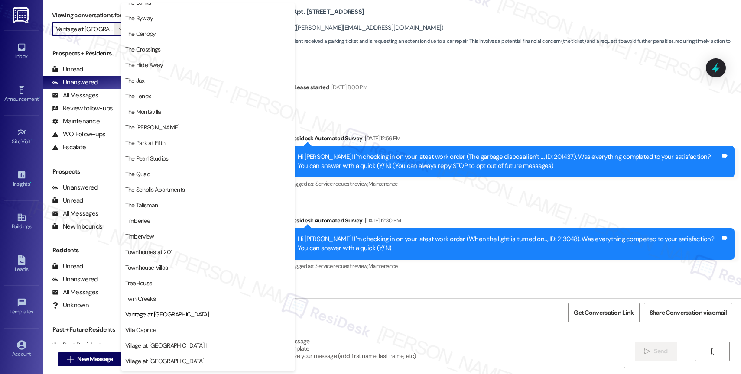
scroll to position [9369, 0]
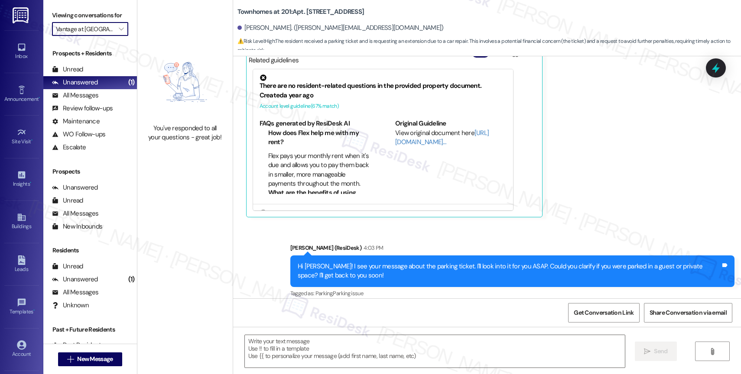
type textarea "Fetching suggested responses. Please feel free to read through the conversation…"
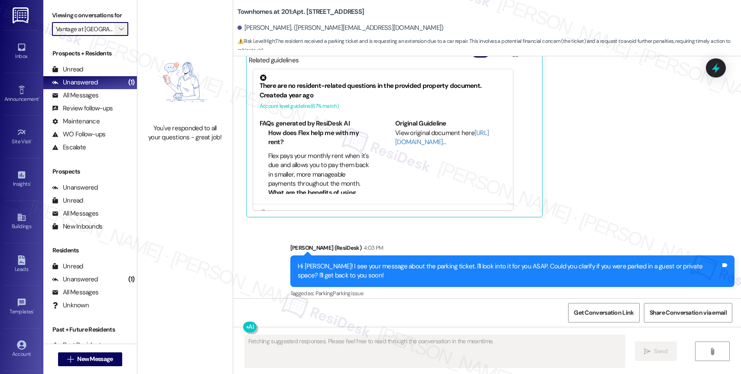
click at [117, 34] on span "" at bounding box center [121, 29] width 8 height 14
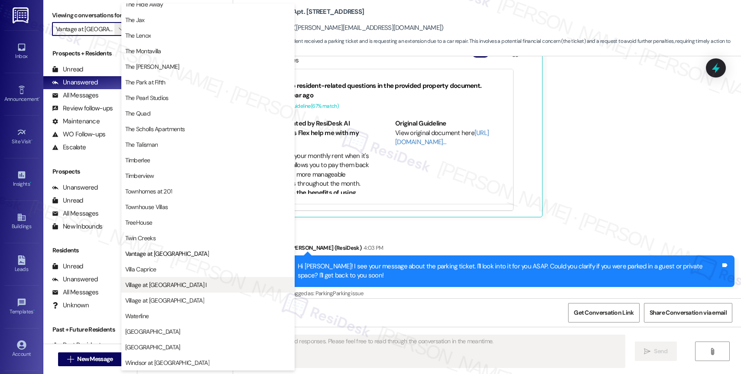
scroll to position [1556, 0]
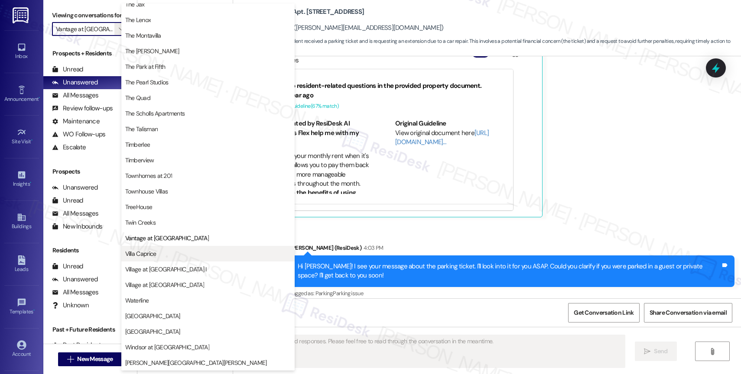
click at [166, 254] on span "Villa Caprice" at bounding box center [207, 253] width 165 height 9
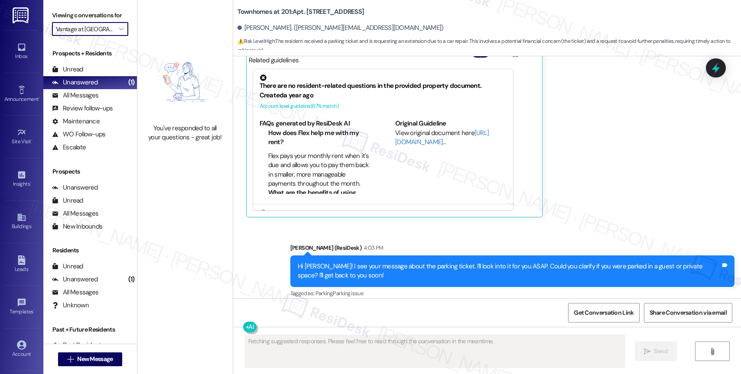
type input "Villa Caprice"
click at [119, 32] on icon "" at bounding box center [121, 29] width 5 height 7
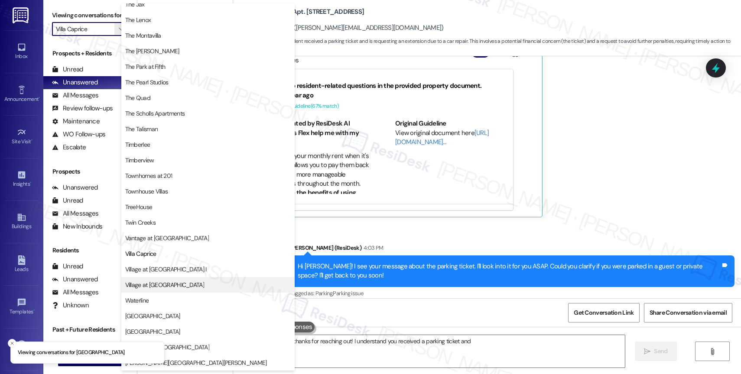
scroll to position [1560, 0]
type textarea "Hi {{first_name}}, thanks for reaching out! I understand you received a parking…"
click at [172, 277] on button "Village at Sunrise" at bounding box center [207, 285] width 173 height 16
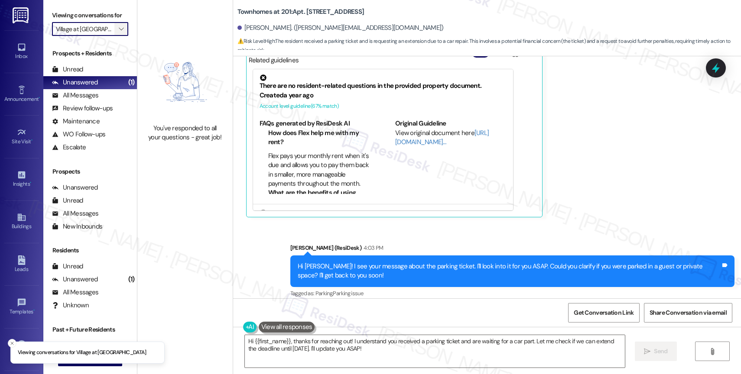
click at [119, 32] on icon "" at bounding box center [121, 29] width 5 height 7
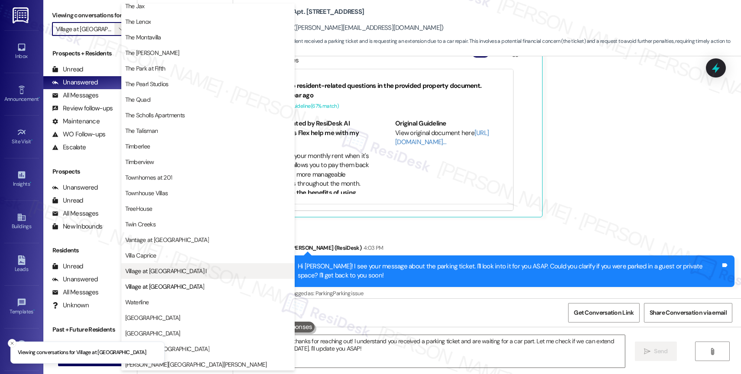
scroll to position [1558, 0]
click at [165, 264] on button "Village at Main Street I" at bounding box center [207, 270] width 173 height 16
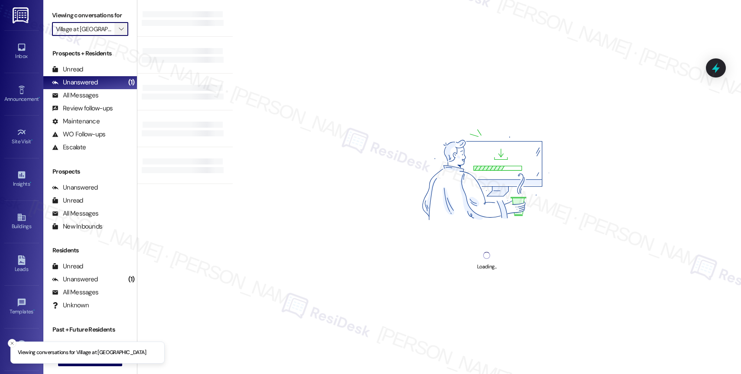
type input "Village at Main Street I"
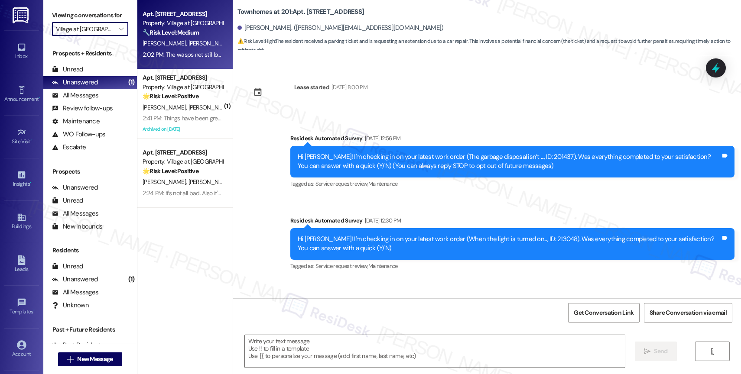
scroll to position [9369, 0]
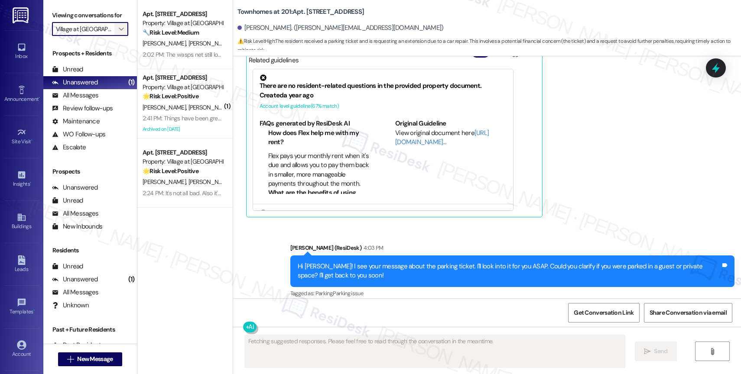
click at [119, 32] on icon "" at bounding box center [121, 29] width 5 height 7
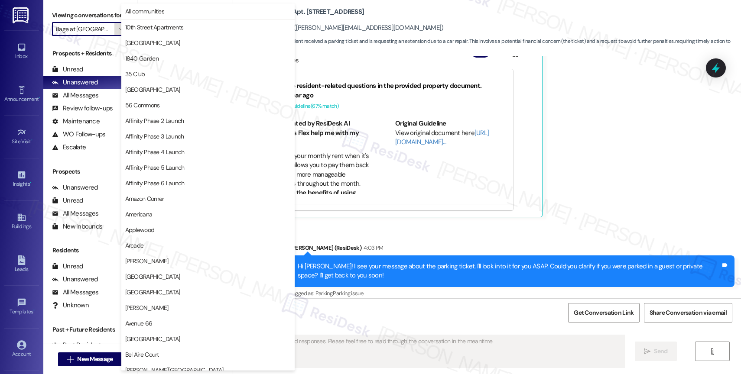
scroll to position [1493, 0]
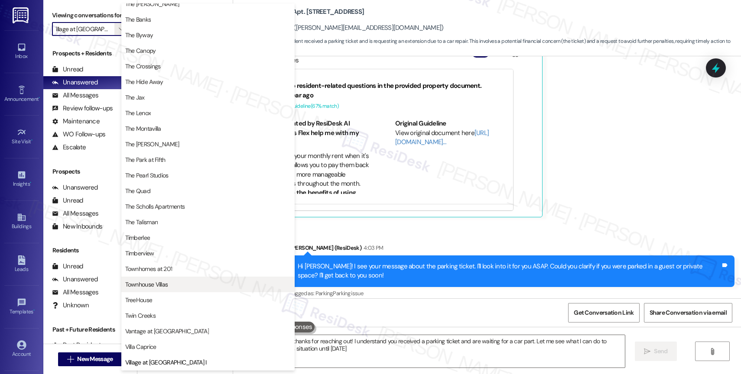
type textarea "Hi {{first_name}}, thanks for reaching out! I understand you received a parking…"
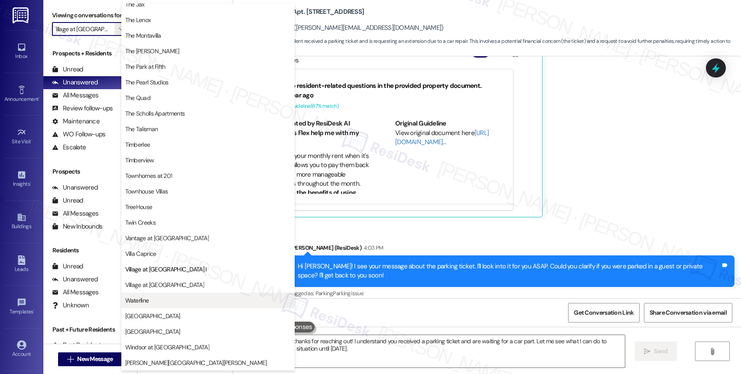
scroll to position [1584, 0]
click at [164, 298] on span "Waterline" at bounding box center [207, 300] width 165 height 9
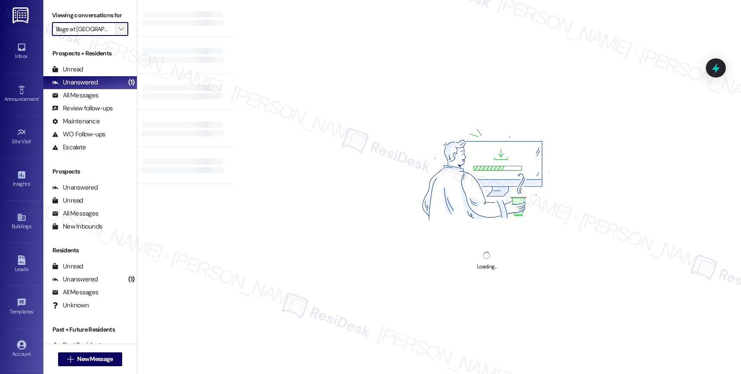
type input "Waterline"
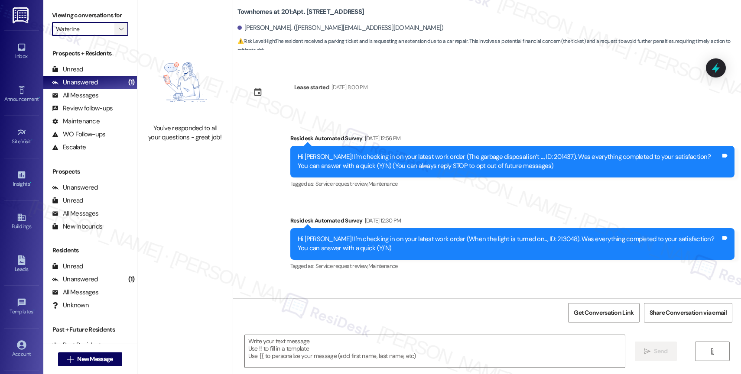
scroll to position [9369, 0]
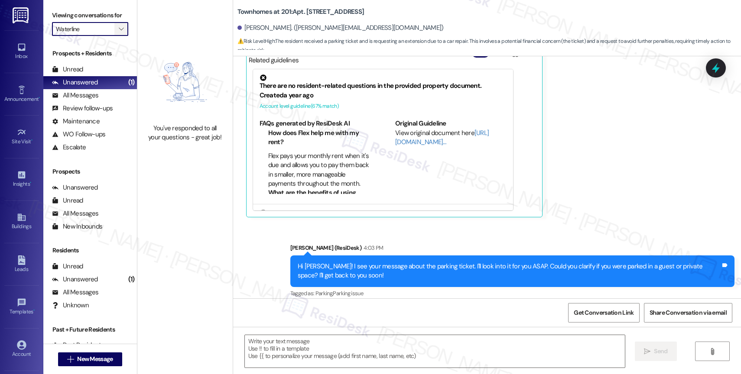
type textarea "Fetching suggested responses. Please feel free to read through the conversation…"
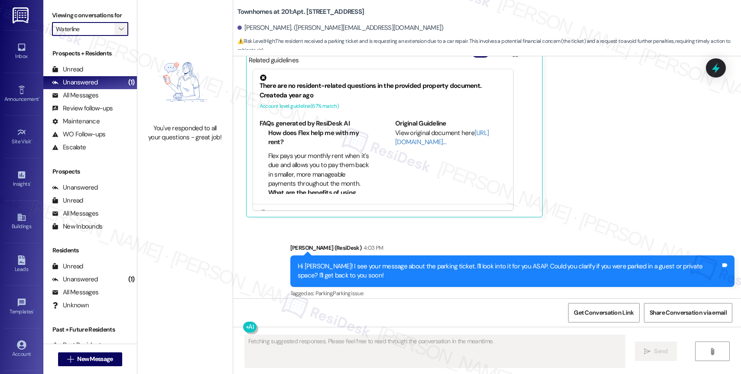
click at [119, 32] on icon "" at bounding box center [121, 29] width 5 height 7
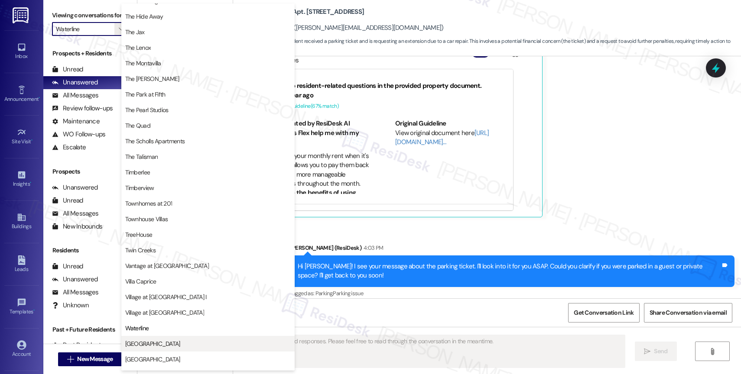
scroll to position [1581, 0]
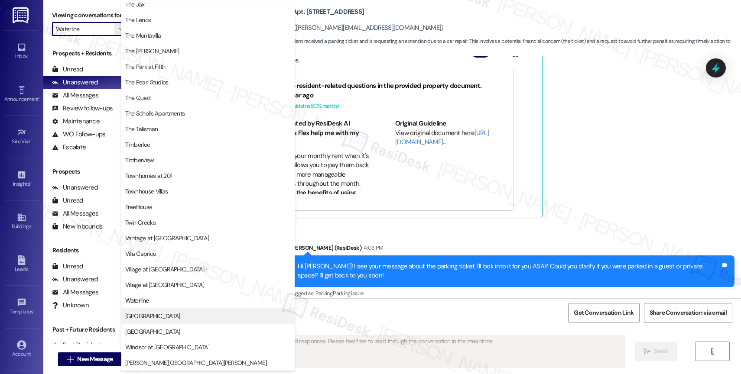
click at [154, 318] on span "West End" at bounding box center [207, 316] width 165 height 9
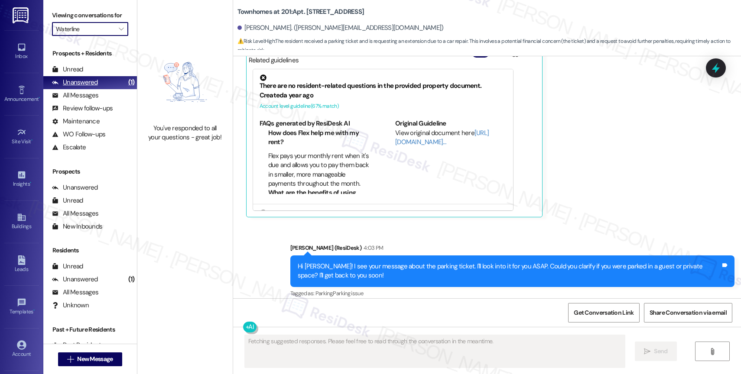
type input "West End"
click at [117, 32] on span "" at bounding box center [121, 29] width 8 height 14
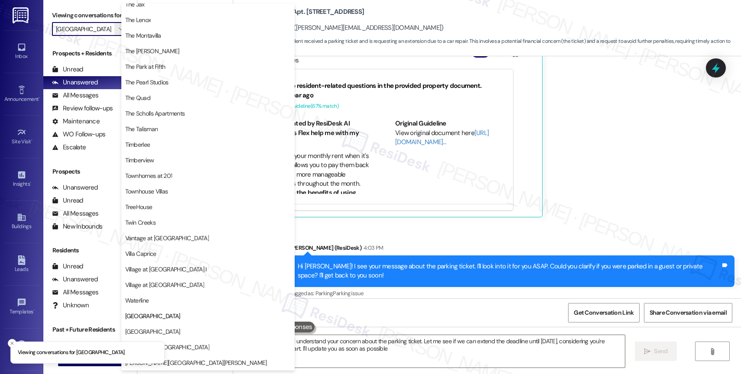
type textarea "Hi {{first_name}}! I understand your concern about the parking ticket. Let me s…"
click at [172, 329] on span "Willow Tree Place" at bounding box center [207, 331] width 165 height 9
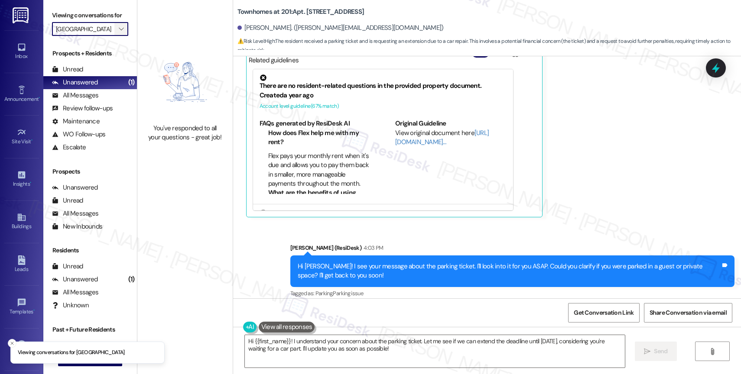
click at [119, 32] on icon "" at bounding box center [121, 29] width 5 height 7
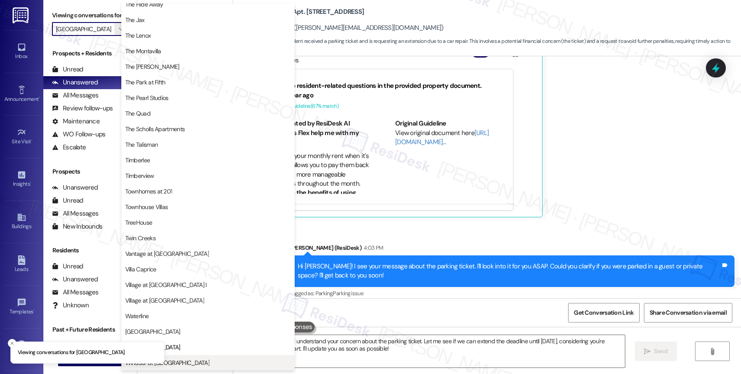
scroll to position [1556, 0]
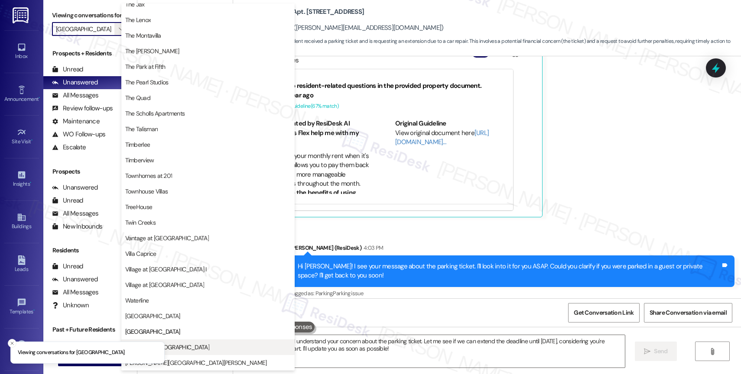
click at [196, 348] on span "Windsor at Amberglen" at bounding box center [207, 347] width 165 height 9
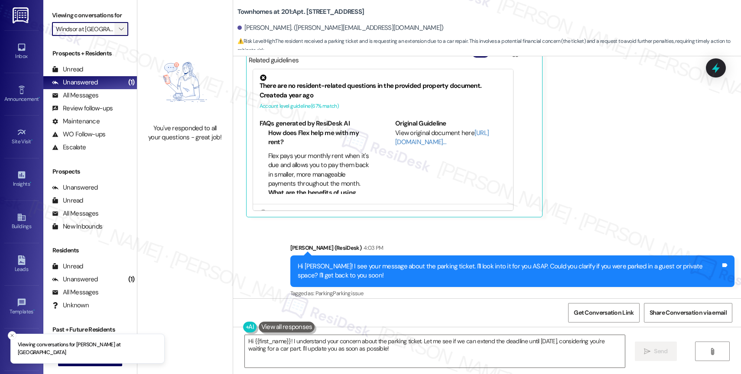
click at [118, 35] on span "" at bounding box center [121, 29] width 8 height 14
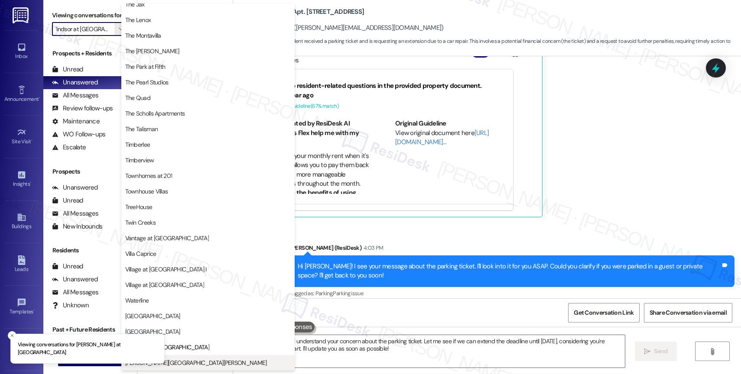
scroll to position [1553, 0]
click at [179, 359] on span "[PERSON_NAME][GEOGRAPHIC_DATA][PERSON_NAME]" at bounding box center [207, 363] width 165 height 9
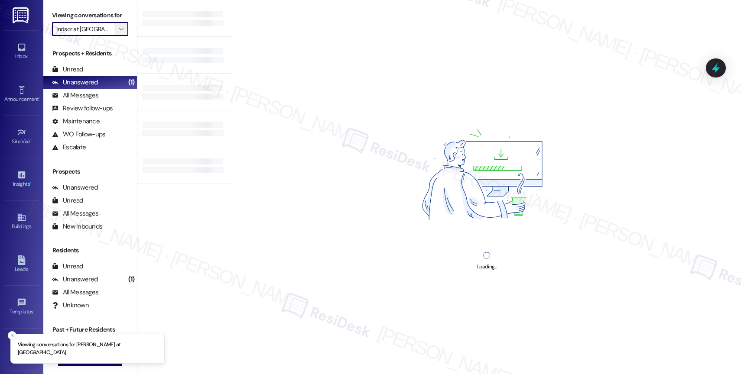
type input "[PERSON_NAME][GEOGRAPHIC_DATA][PERSON_NAME]"
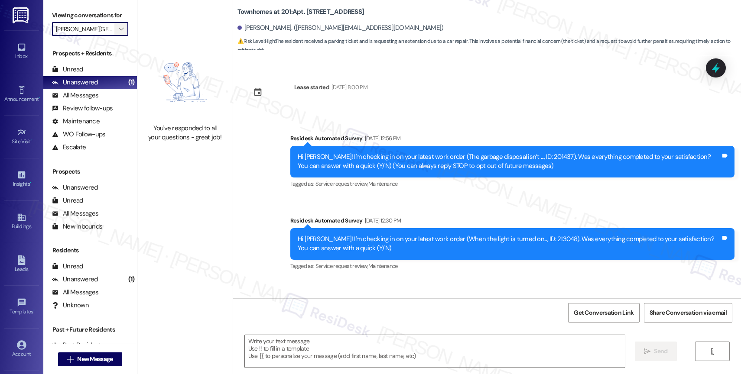
type textarea "Fetching suggested responses. Please feel free to read through the conversation…"
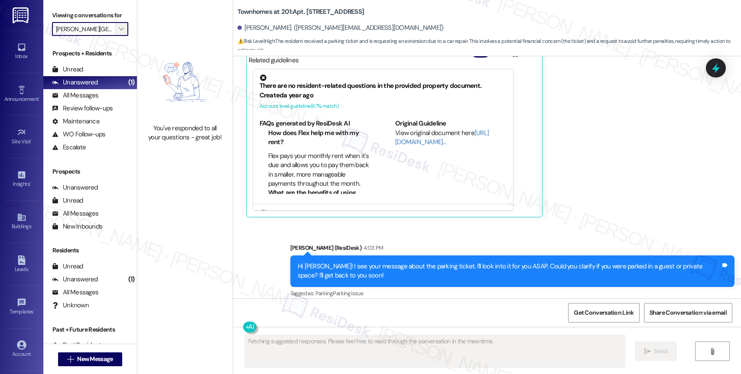
click at [117, 34] on span "" at bounding box center [121, 29] width 8 height 14
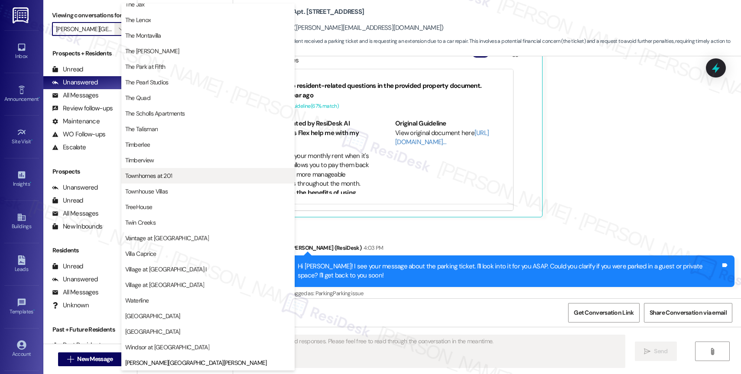
scroll to position [1581, 0]
click at [172, 170] on button "Townhomes at 201" at bounding box center [207, 176] width 173 height 16
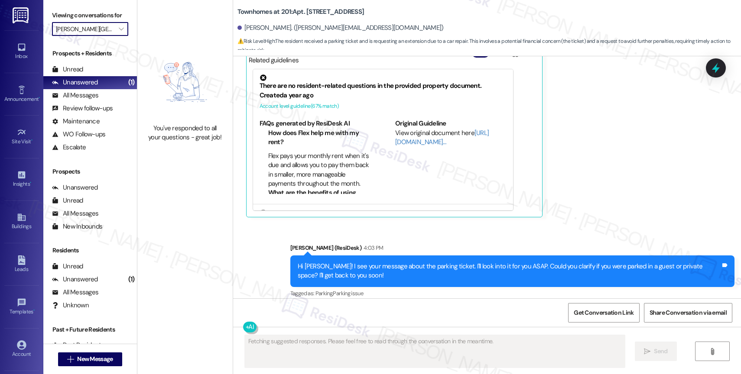
type input "Townhomes at 201"
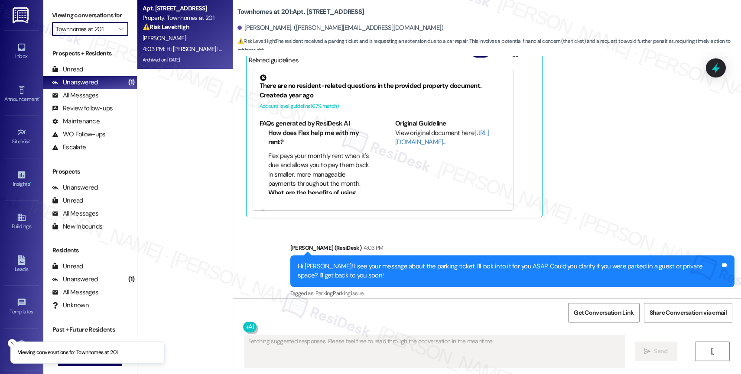
click at [188, 36] on div "G. Ramirez" at bounding box center [183, 38] width 82 height 11
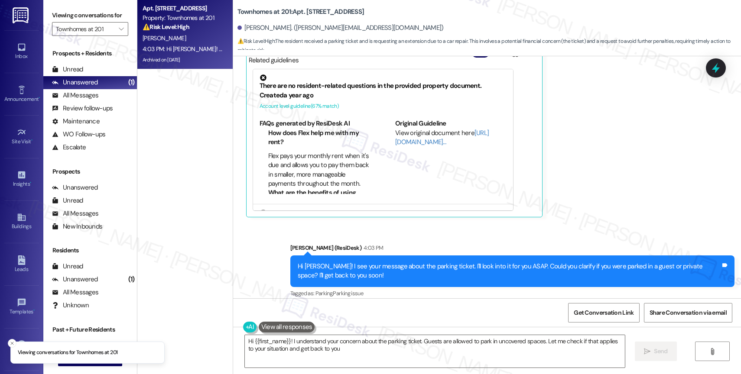
type textarea "Hi {{first_name}}! I understand your concern about the parking ticket. Guests a…"
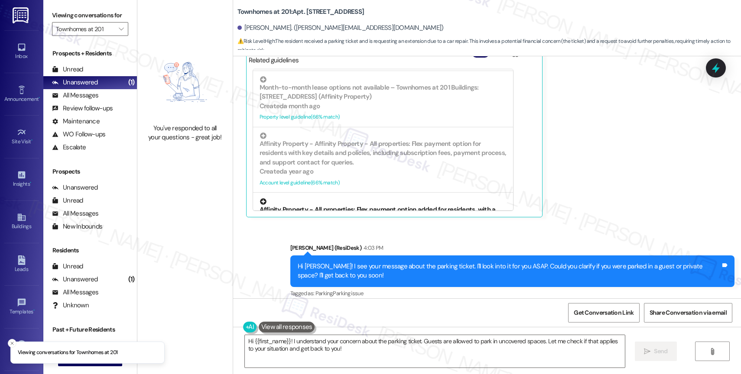
scroll to position [397, 0]
